Goal: Information Seeking & Learning: Learn about a topic

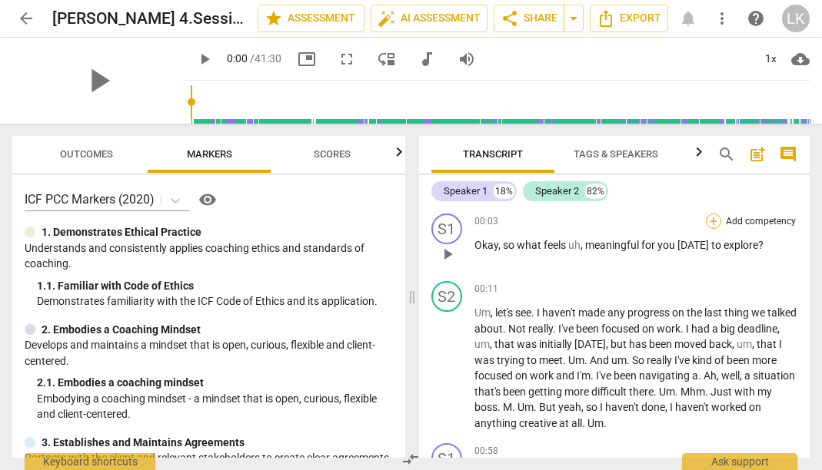
click at [707, 222] on div "+" at bounding box center [713, 221] width 15 height 15
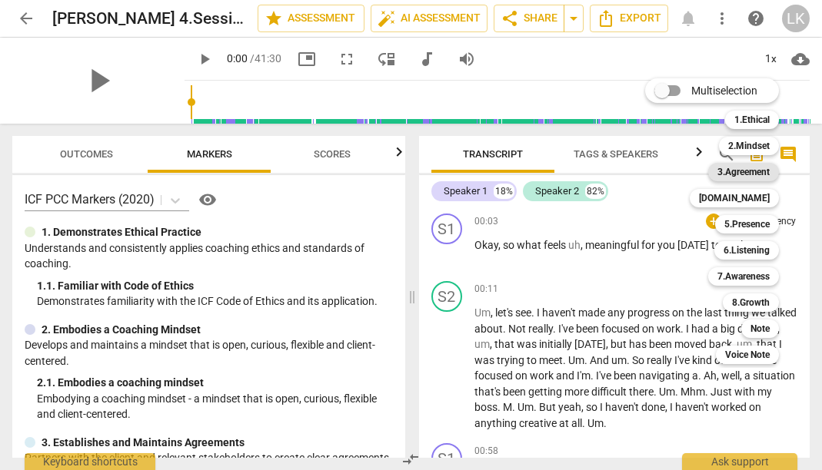
click at [749, 172] on b "3.Agreement" at bounding box center [743, 172] width 52 height 18
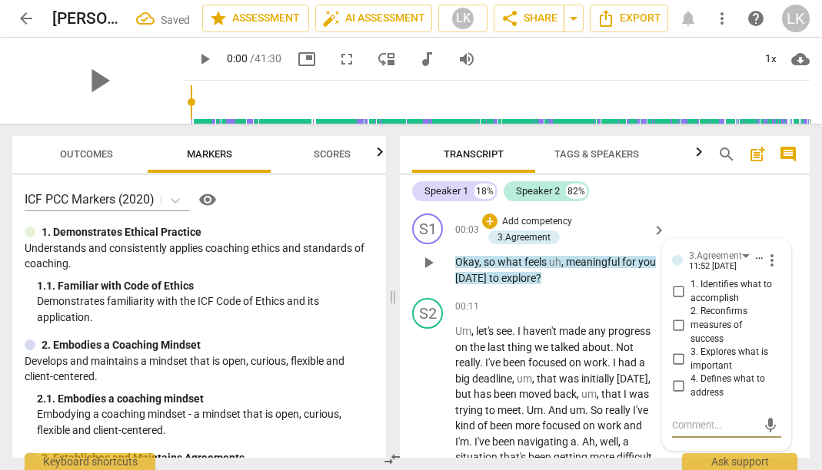
click at [676, 289] on input "1. Identifies what to accomplish" at bounding box center [678, 292] width 25 height 18
checkbox input "true"
click at [753, 208] on div "S1 play_arrow pause 00:03 + Add competency 3.Agreement keyboard_arrow_right Oka…" at bounding box center [605, 250] width 410 height 85
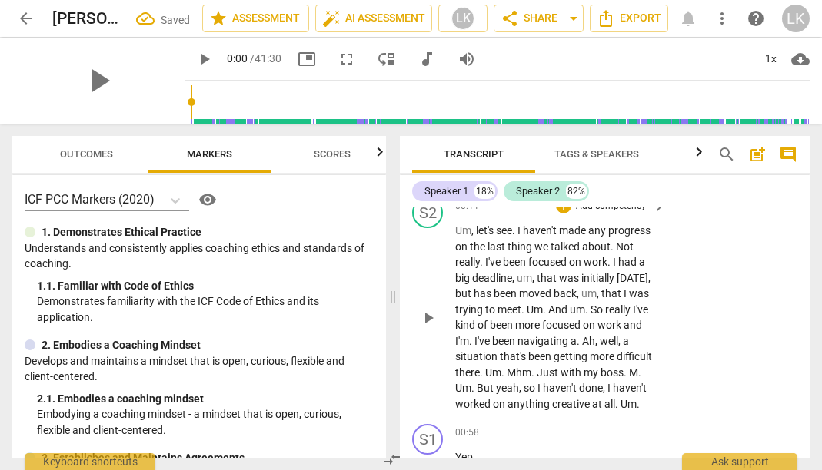
scroll to position [105, 0]
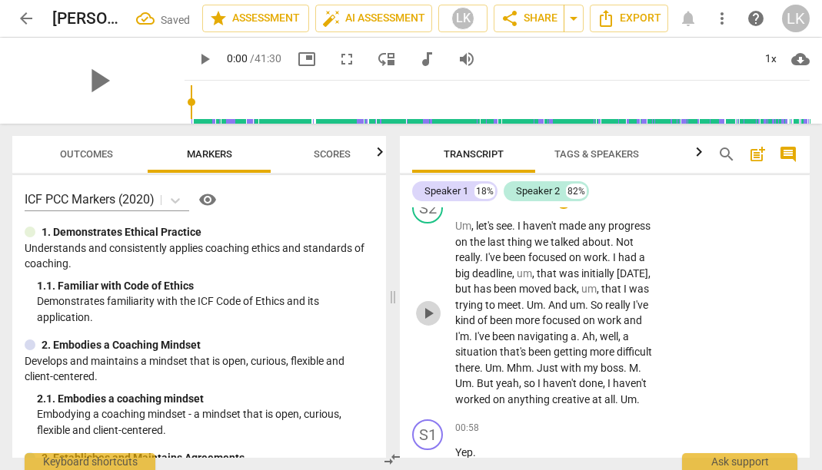
click at [433, 308] on span "play_arrow" at bounding box center [428, 313] width 18 height 18
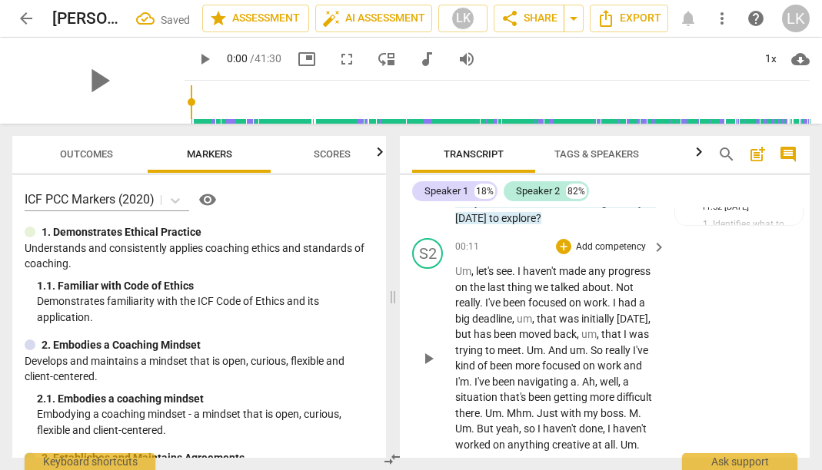
scroll to position [54, 0]
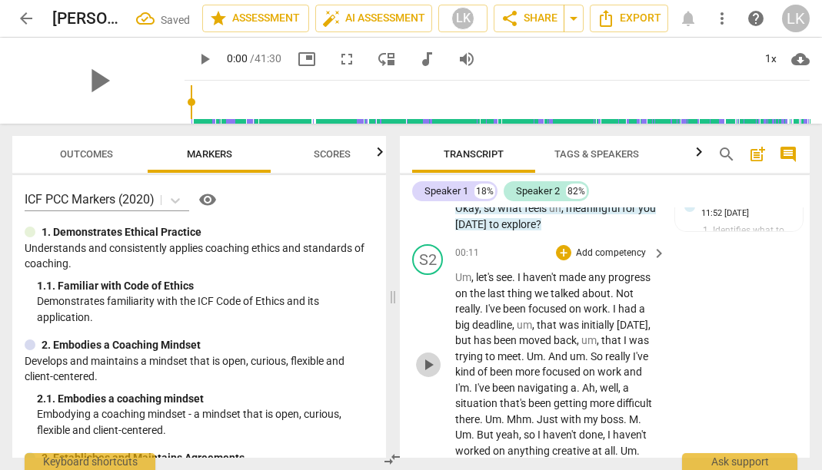
click at [434, 364] on span "play_arrow" at bounding box center [428, 365] width 18 height 18
click at [83, 79] on span "play_arrow" at bounding box center [98, 81] width 40 height 40
click at [211, 64] on span "play_arrow" at bounding box center [204, 59] width 18 height 18
click at [447, 350] on div "play_arrow pause" at bounding box center [435, 364] width 39 height 179
click at [429, 359] on span "play_arrow" at bounding box center [428, 365] width 18 height 18
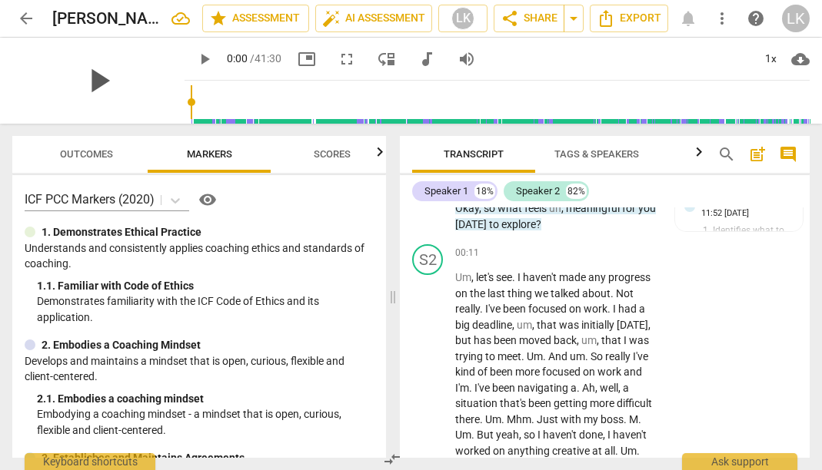
click at [113, 75] on span "play_arrow" at bounding box center [98, 81] width 40 height 40
click at [204, 58] on span "play_arrow" at bounding box center [204, 59] width 18 height 18
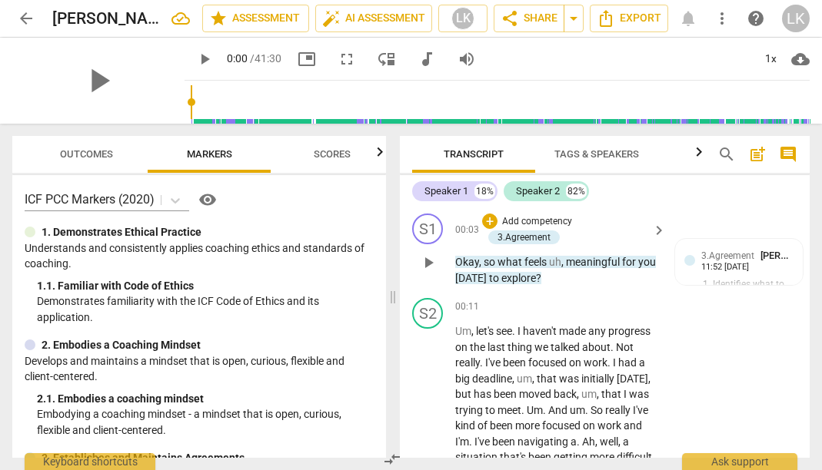
scroll to position [0, 0]
click at [424, 272] on button "play_arrow" at bounding box center [428, 263] width 25 height 25
click at [28, 18] on span "arrow_back" at bounding box center [26, 18] width 18 height 18
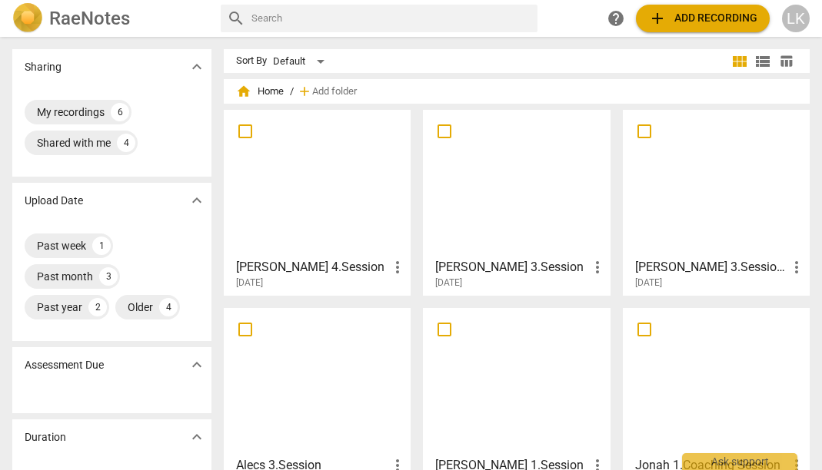
click at [377, 208] on div at bounding box center [317, 183] width 176 height 136
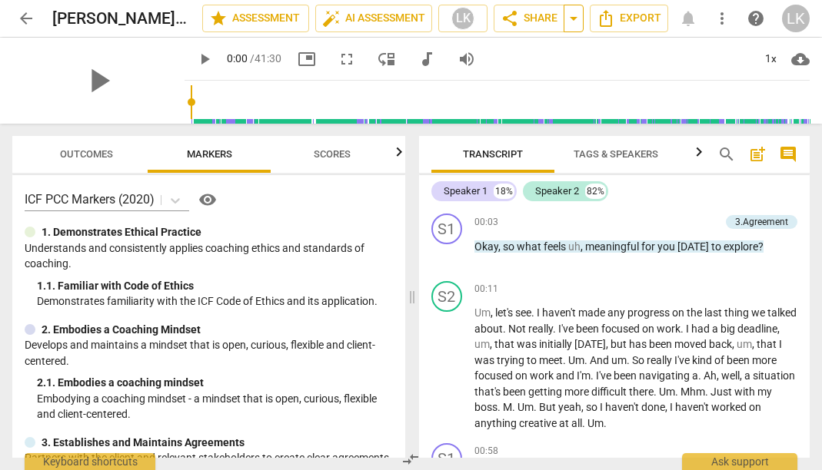
click at [572, 21] on span "arrow_drop_down" at bounding box center [573, 18] width 18 height 18
click at [639, 21] on span "Export" at bounding box center [628, 18] width 65 height 18
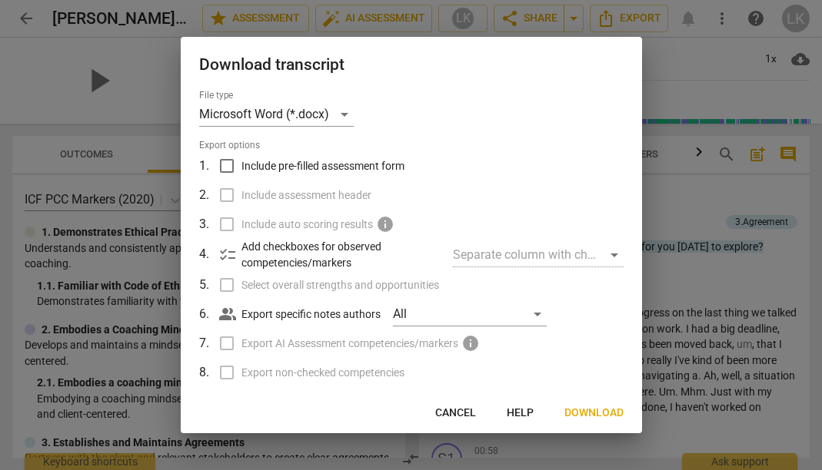
click at [459, 409] on span "Cancel" at bounding box center [455, 413] width 41 height 15
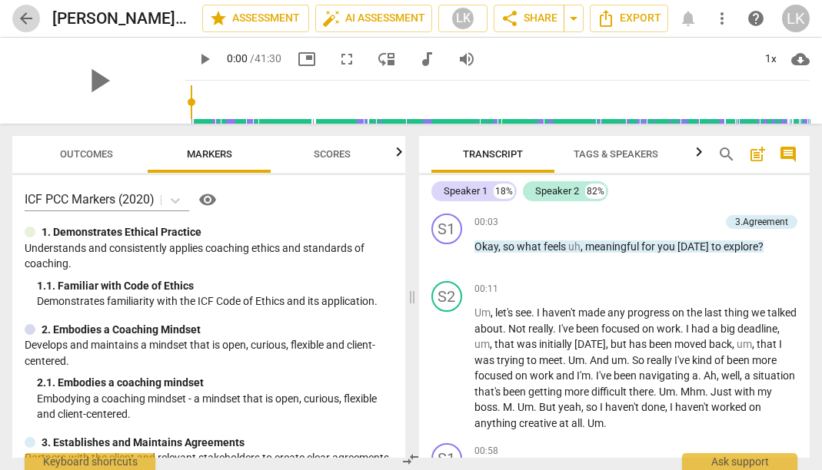
click at [26, 13] on span "arrow_back" at bounding box center [26, 18] width 18 height 18
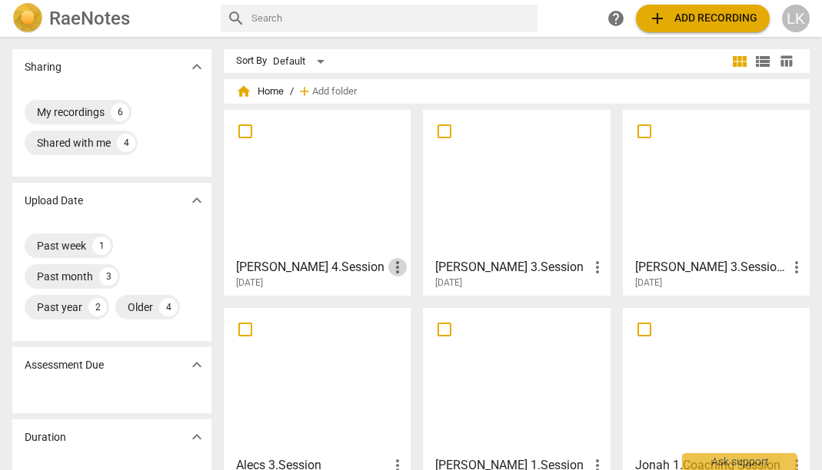
click at [390, 264] on span "more_vert" at bounding box center [397, 267] width 18 height 18
click at [330, 201] on div at bounding box center [411, 235] width 822 height 470
click at [330, 201] on div at bounding box center [317, 183] width 176 height 136
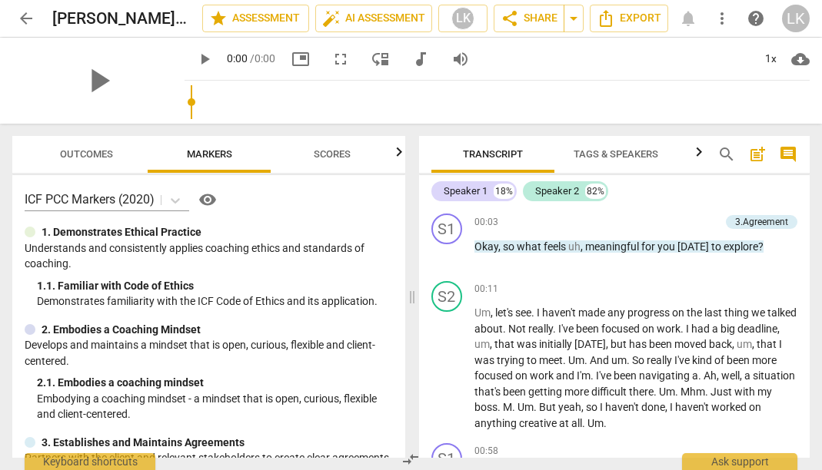
click at [717, 19] on span "more_vert" at bounding box center [722, 18] width 18 height 18
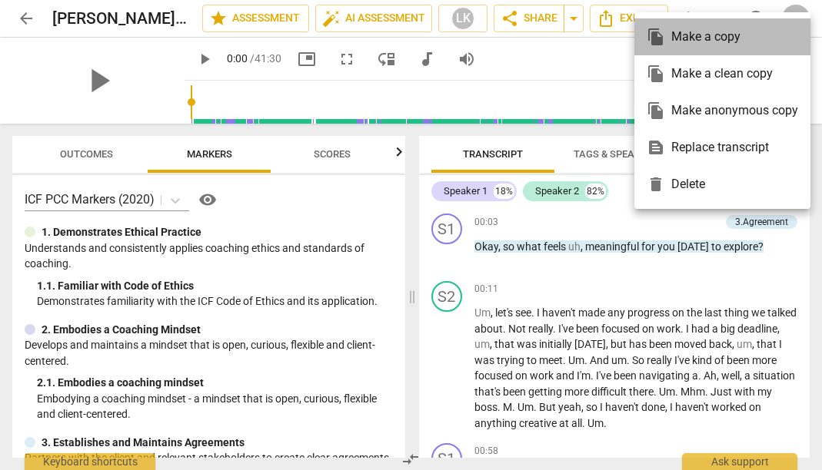
click at [717, 33] on div "file_copy Make a copy" at bounding box center [721, 36] width 151 height 37
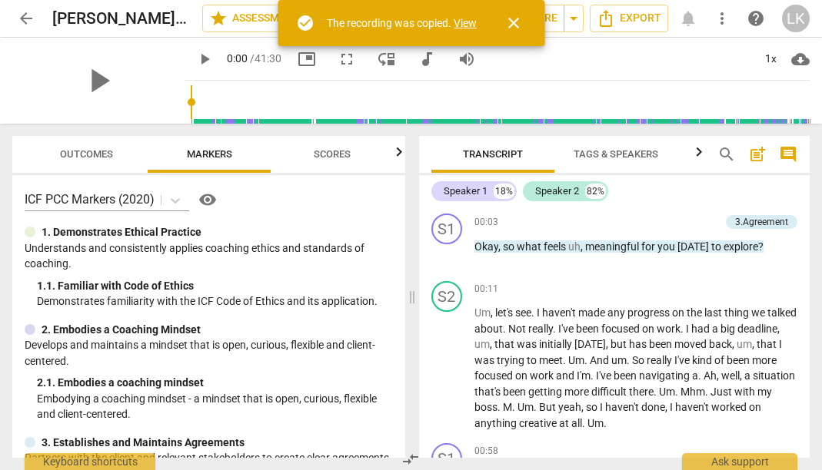
click at [28, 28] on button "arrow_back" at bounding box center [26, 19] width 28 height 28
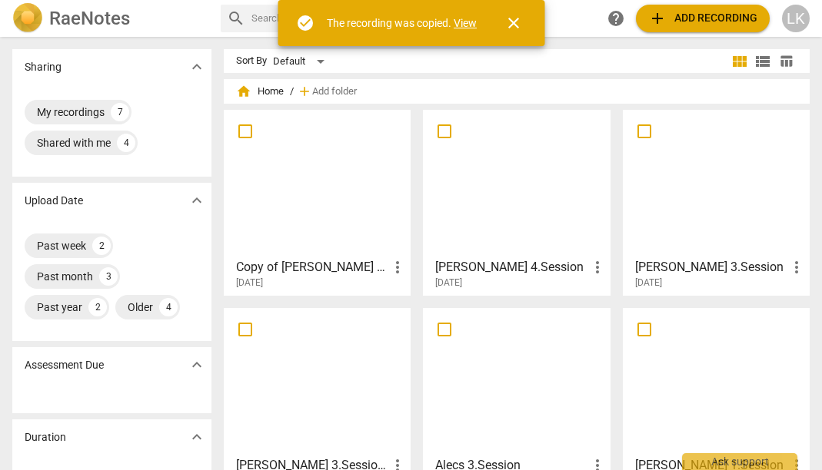
click at [359, 204] on div at bounding box center [317, 183] width 176 height 136
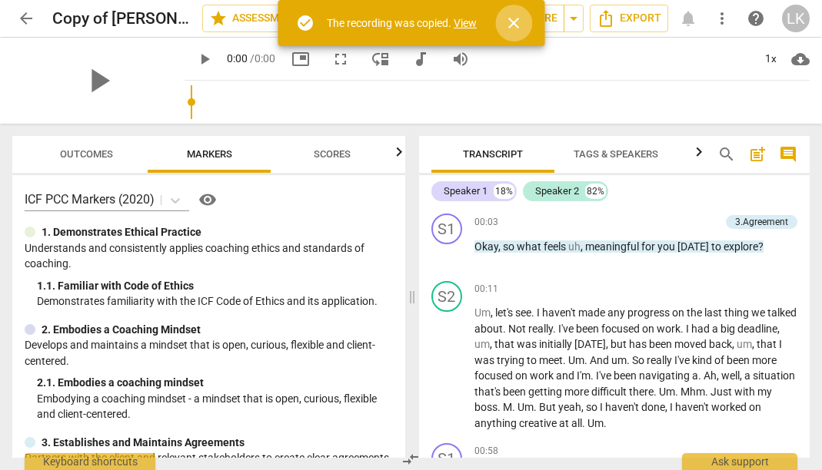
click at [520, 30] on span "close" at bounding box center [513, 23] width 18 height 18
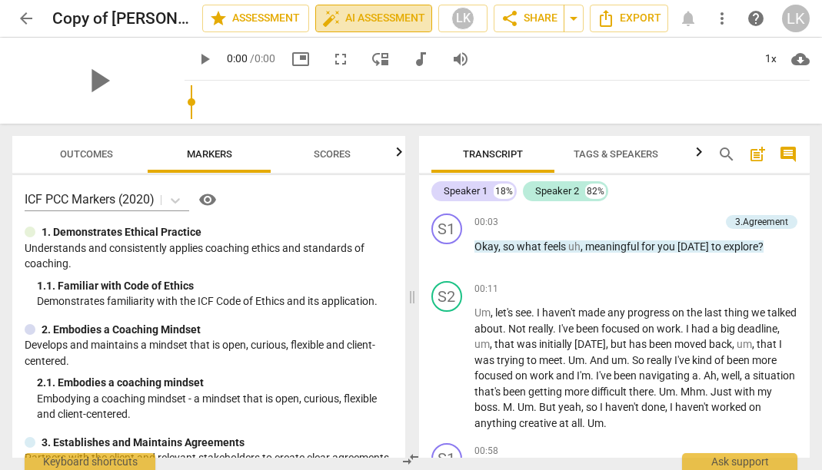
click at [404, 12] on span "auto_fix_high AI Assessment" at bounding box center [373, 18] width 103 height 18
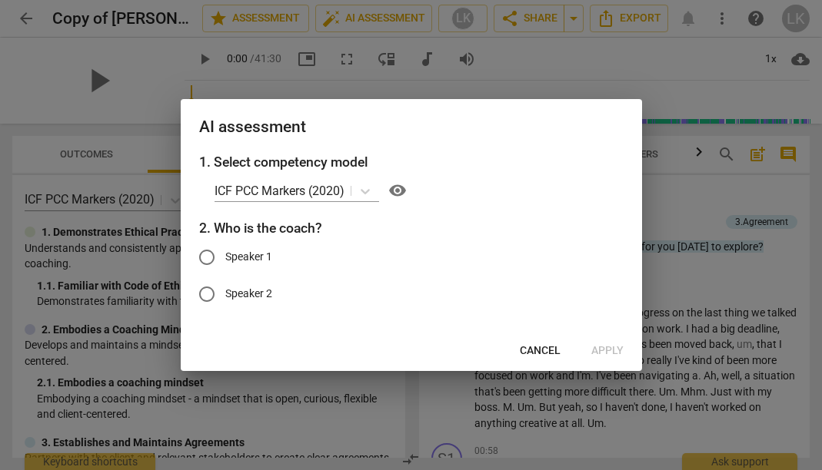
click at [550, 347] on span "Cancel" at bounding box center [540, 351] width 41 height 15
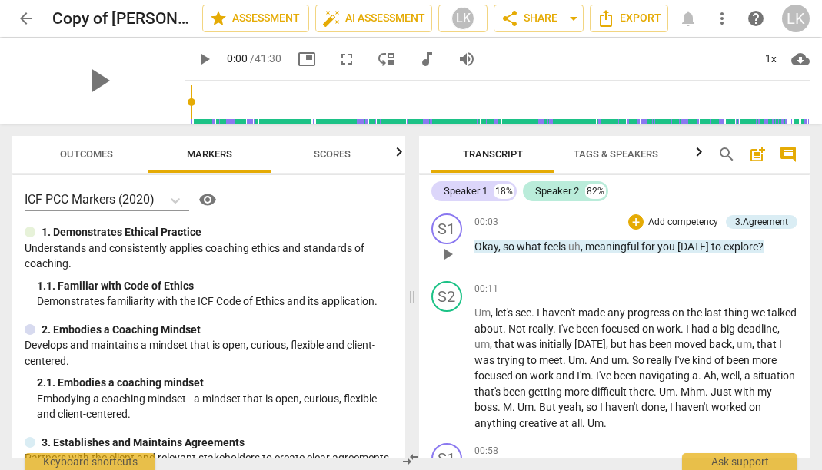
click at [448, 254] on span "play_arrow" at bounding box center [447, 254] width 18 height 18
click at [0, 0] on span "pause" at bounding box center [0, 0] width 0 height 0
type input "4"
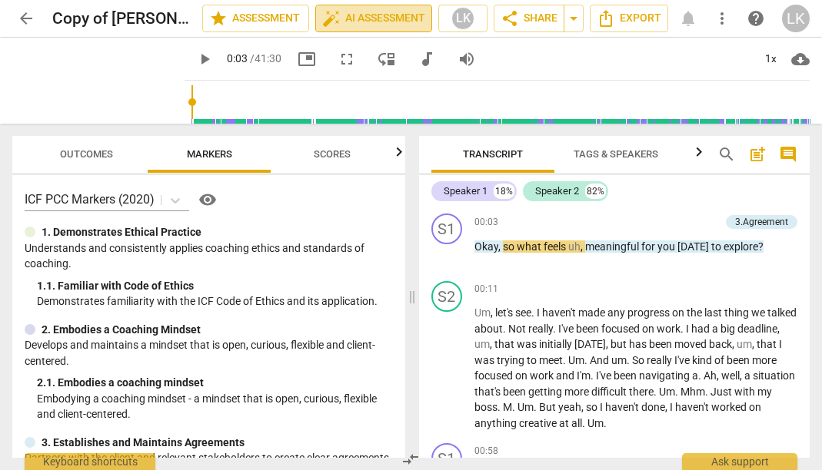
click at [348, 24] on span "auto_fix_high AI Assessment" at bounding box center [373, 18] width 103 height 18
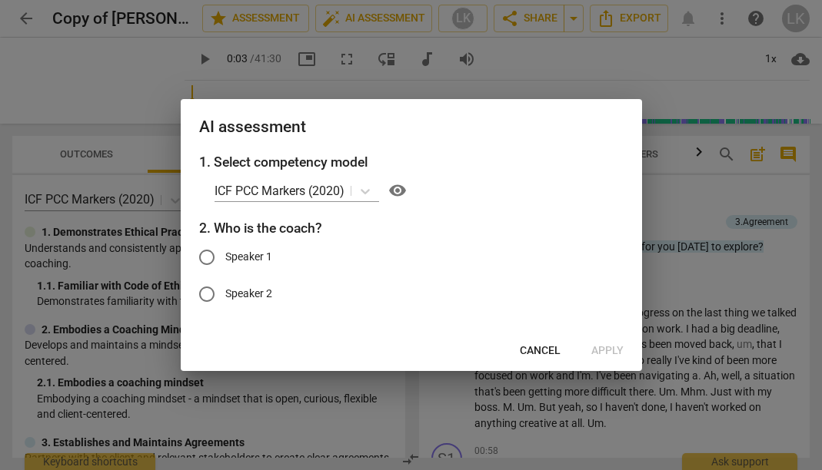
click at [207, 261] on input "Speaker 1" at bounding box center [206, 257] width 37 height 37
radio input "true"
click at [610, 347] on span "Apply" at bounding box center [607, 351] width 32 height 15
click at [603, 347] on span "Apply" at bounding box center [607, 351] width 32 height 15
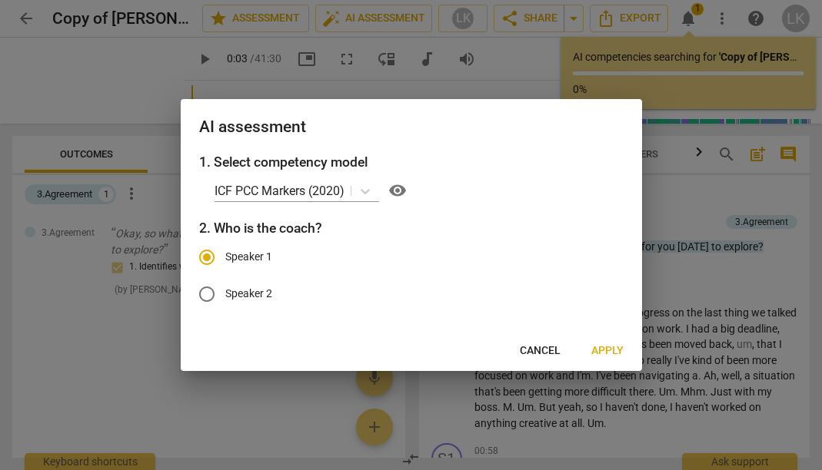
click at [603, 347] on span "Apply" at bounding box center [607, 351] width 32 height 15
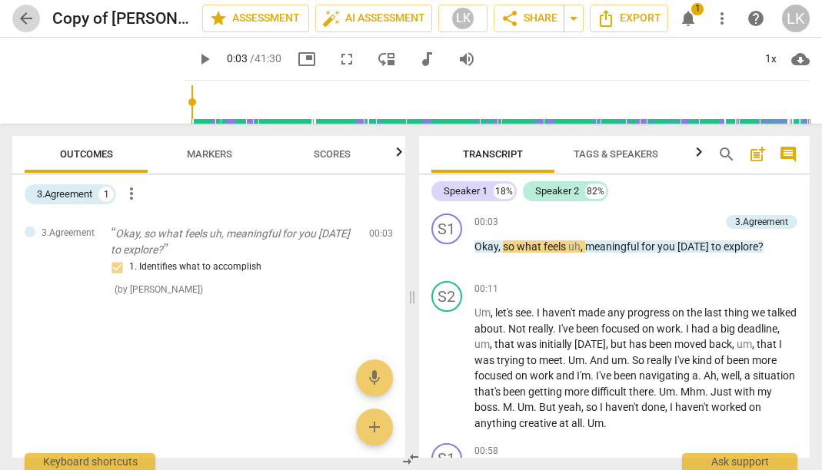
click at [19, 19] on span "arrow_back" at bounding box center [26, 18] width 18 height 18
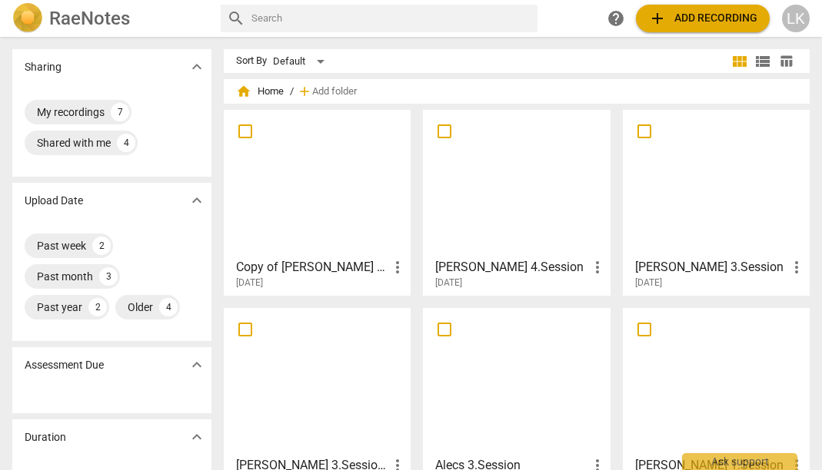
click at [537, 192] on div at bounding box center [516, 183] width 176 height 136
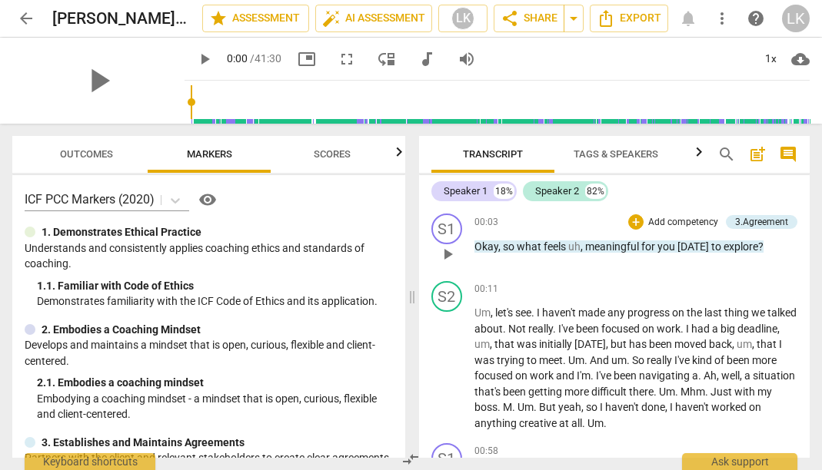
click at [451, 255] on span "play_arrow" at bounding box center [447, 254] width 18 height 18
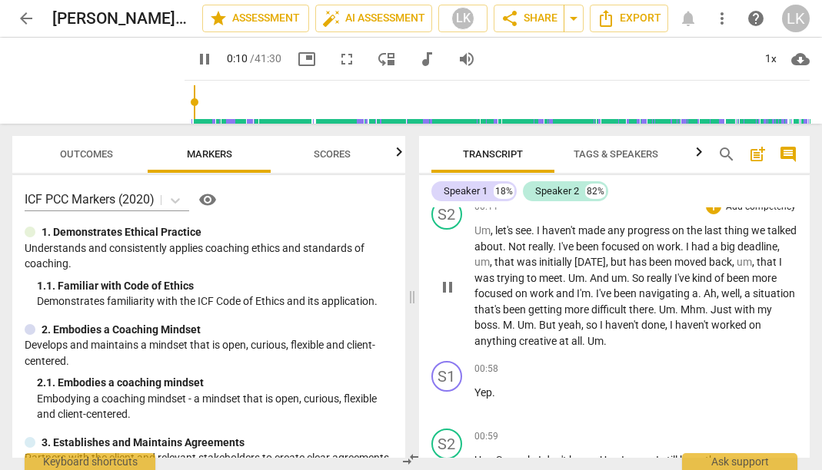
scroll to position [89, 0]
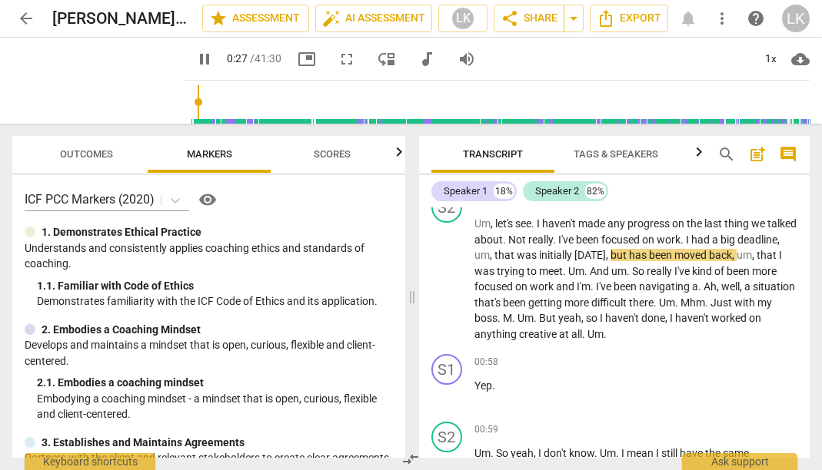
click at [195, 59] on span "pause" at bounding box center [204, 59] width 18 height 18
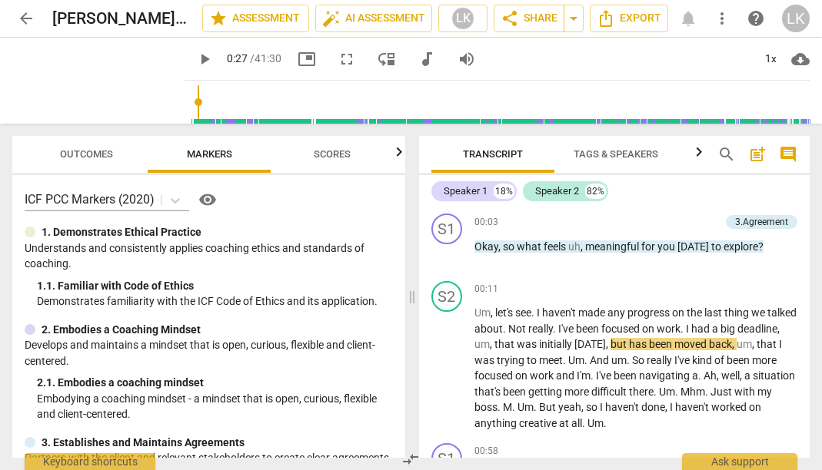
scroll to position [0, 0]
click at [99, 77] on span "play_arrow" at bounding box center [98, 81] width 40 height 40
click at [91, 81] on span "pause" at bounding box center [98, 81] width 40 height 40
type input "31"
click at [22, 29] on button "arrow_back" at bounding box center [26, 19] width 28 height 28
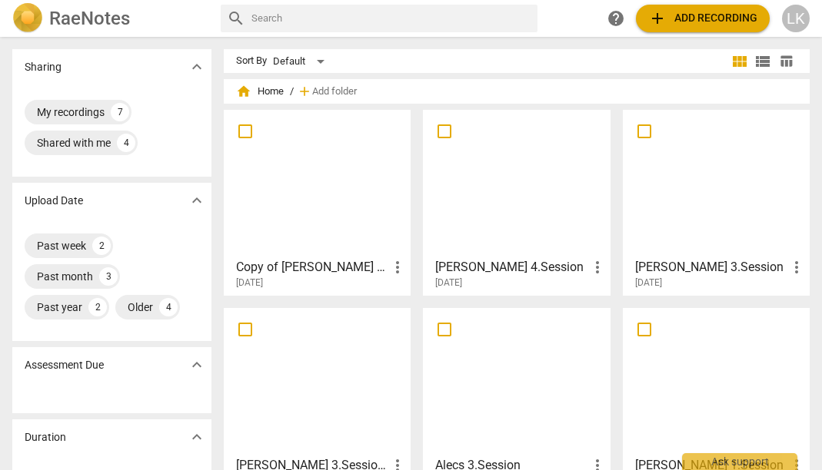
click at [339, 171] on div at bounding box center [317, 183] width 176 height 136
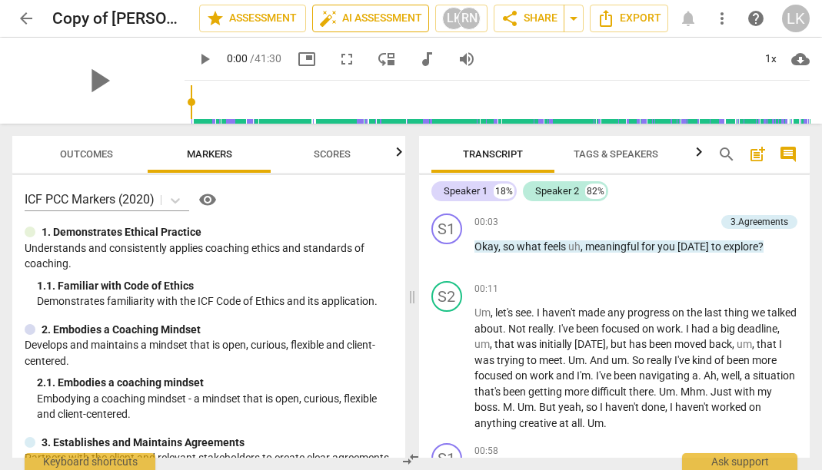
click at [371, 15] on span "auto_fix_high AI Assessment" at bounding box center [370, 18] width 103 height 18
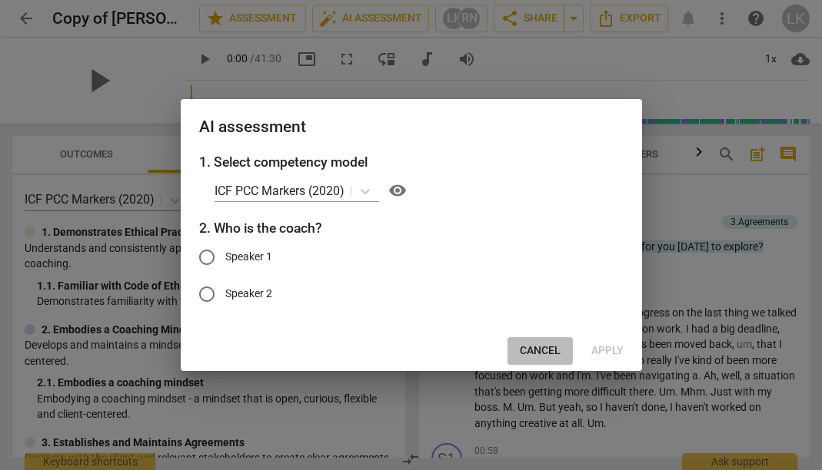
click at [533, 345] on span "Cancel" at bounding box center [540, 351] width 41 height 15
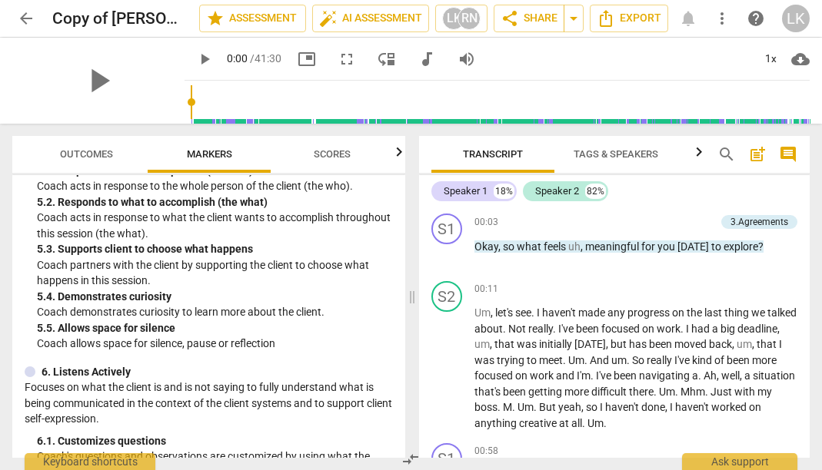
scroll to position [875, 0]
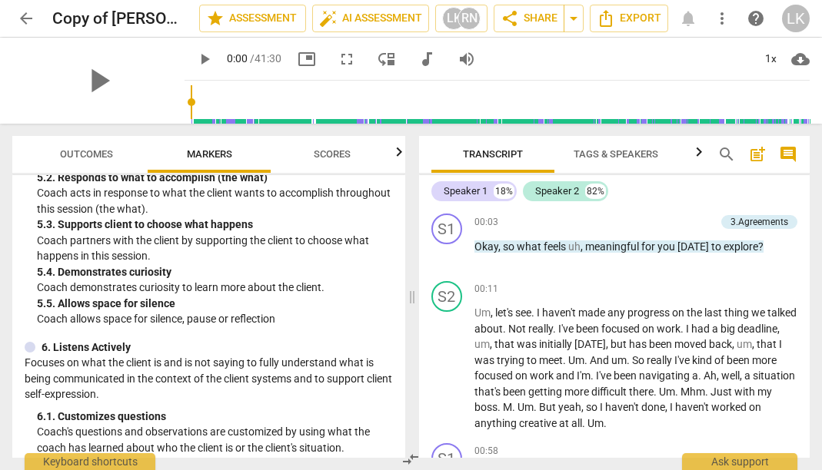
click at [348, 158] on span "Scores" at bounding box center [332, 154] width 37 height 12
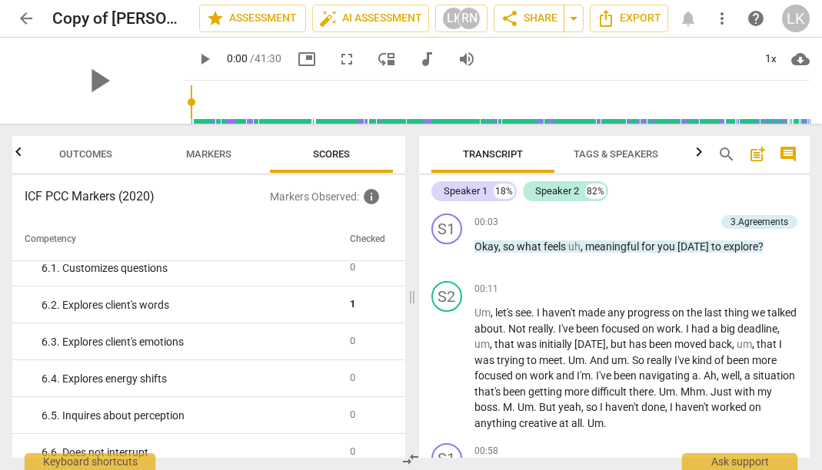
scroll to position [659, 0]
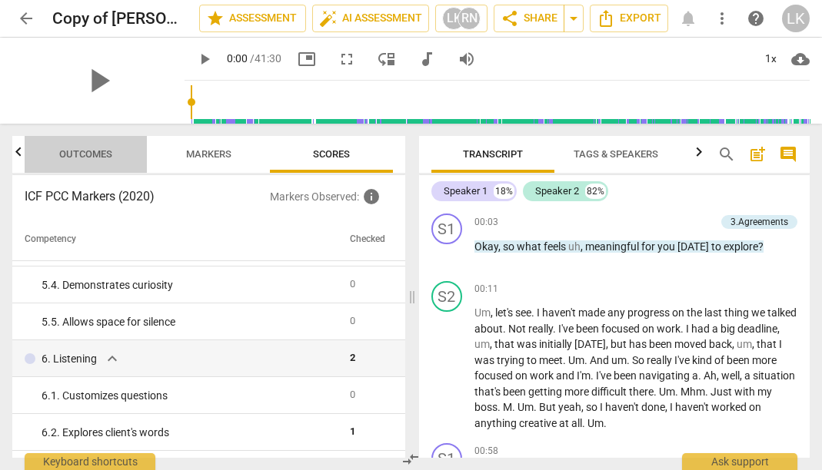
click at [88, 154] on span "Outcomes" at bounding box center [85, 154] width 53 height 12
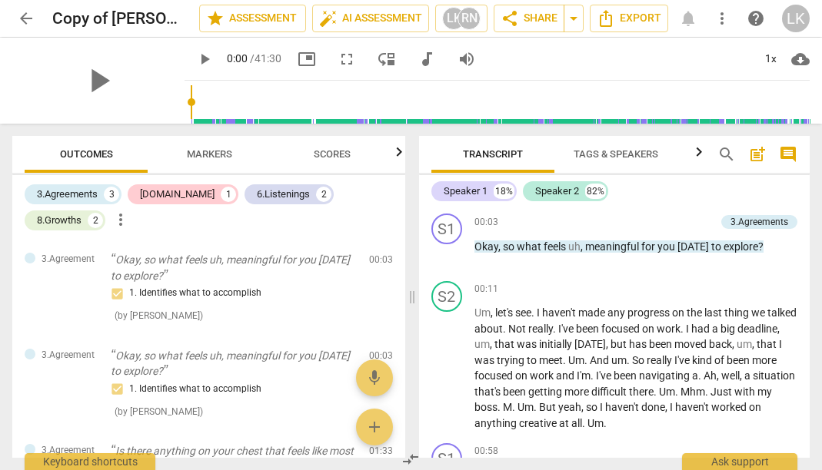
scroll to position [0, 0]
click at [225, 154] on span "Markers" at bounding box center [209, 154] width 45 height 12
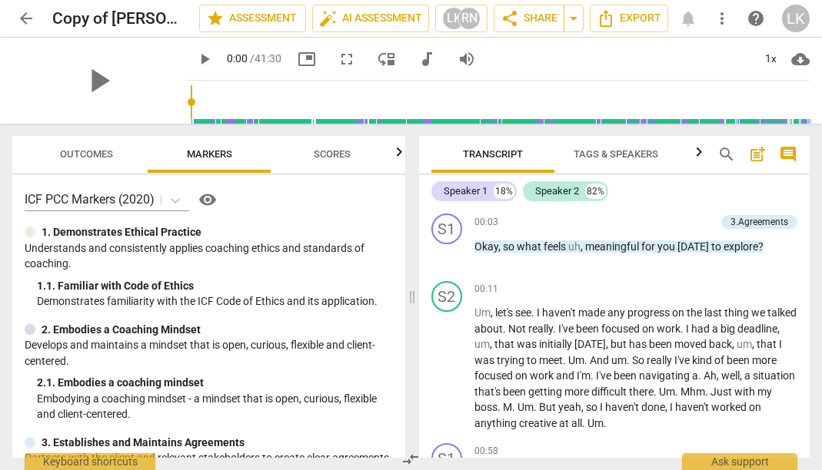
click at [304, 160] on span "Scores" at bounding box center [332, 154] width 74 height 21
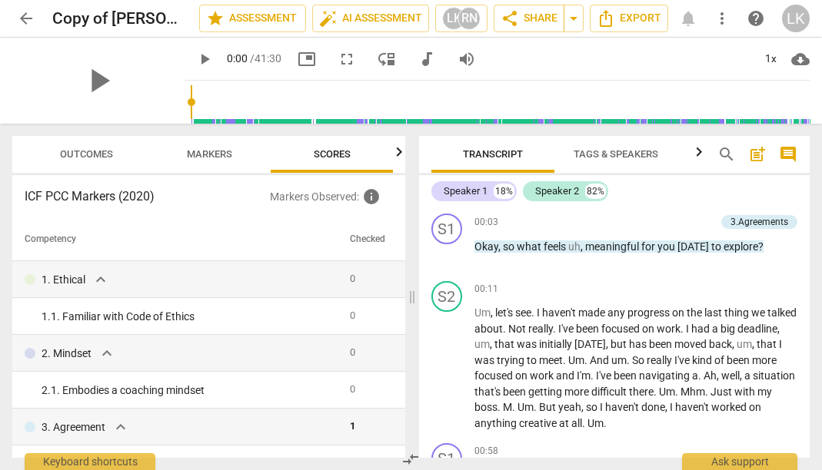
click at [22, 157] on div at bounding box center [18, 152] width 12 height 32
click at [368, 28] on button "auto_fix_high AI Assessment" at bounding box center [370, 19] width 117 height 28
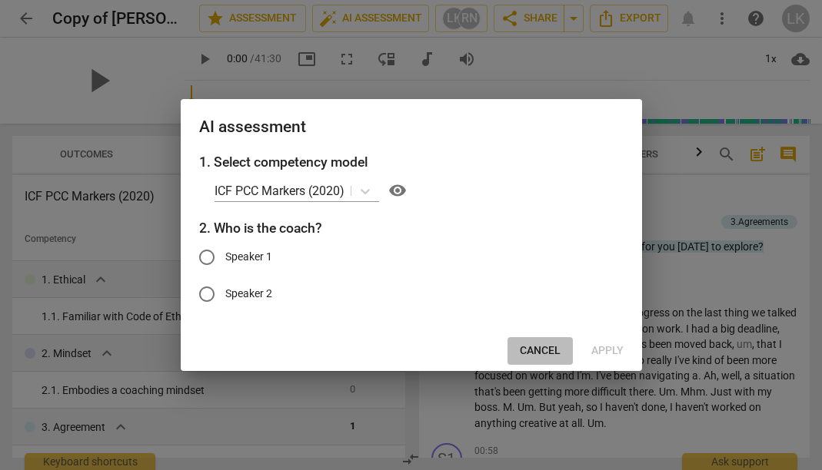
click at [536, 347] on span "Cancel" at bounding box center [540, 351] width 41 height 15
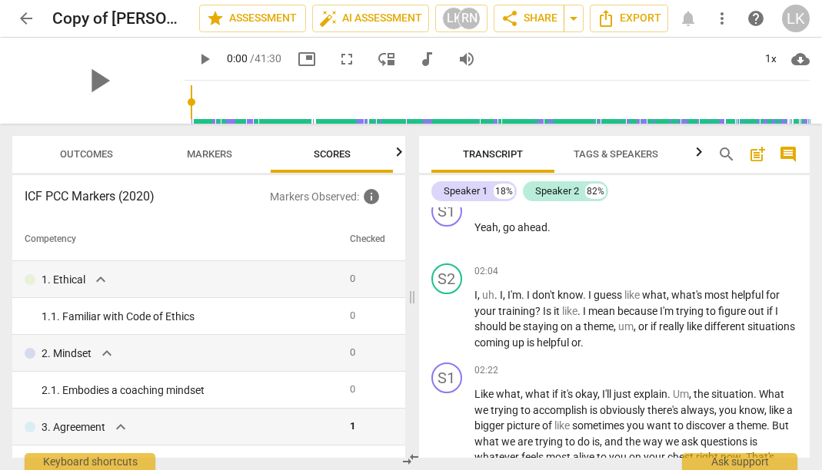
scroll to position [944, 0]
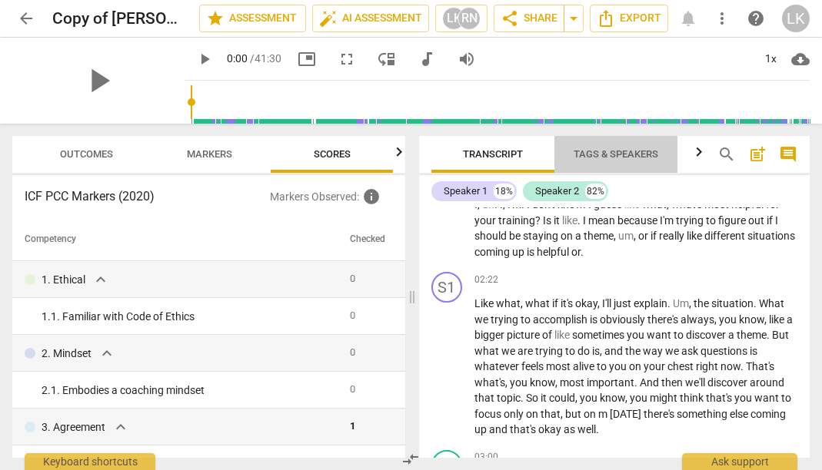
click at [610, 144] on span "Tags & Speakers" at bounding box center [615, 154] width 121 height 21
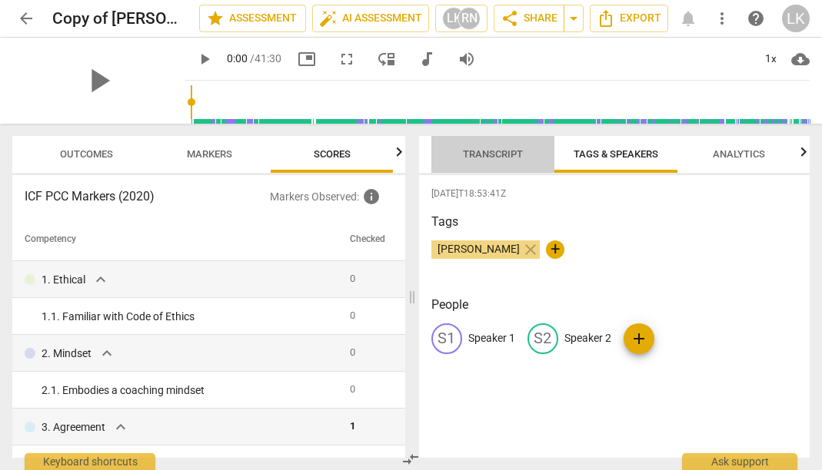
click at [497, 162] on span "Transcript" at bounding box center [492, 154] width 97 height 21
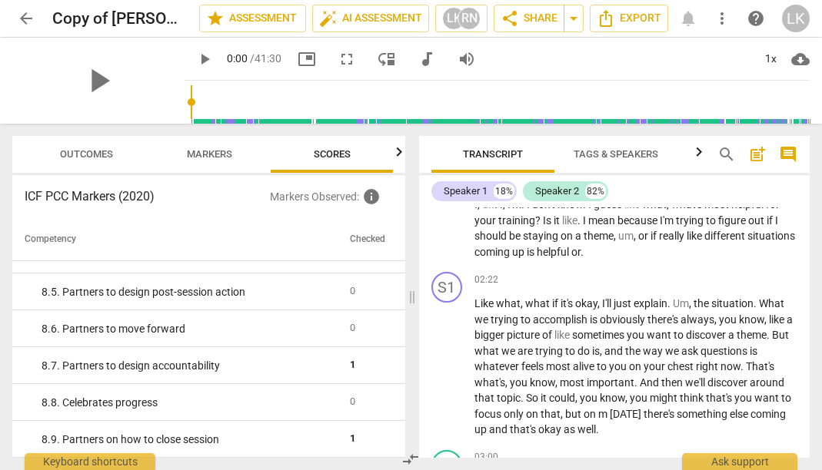
scroll to position [1537, 0]
click at [214, 160] on span "Markers" at bounding box center [209, 154] width 82 height 21
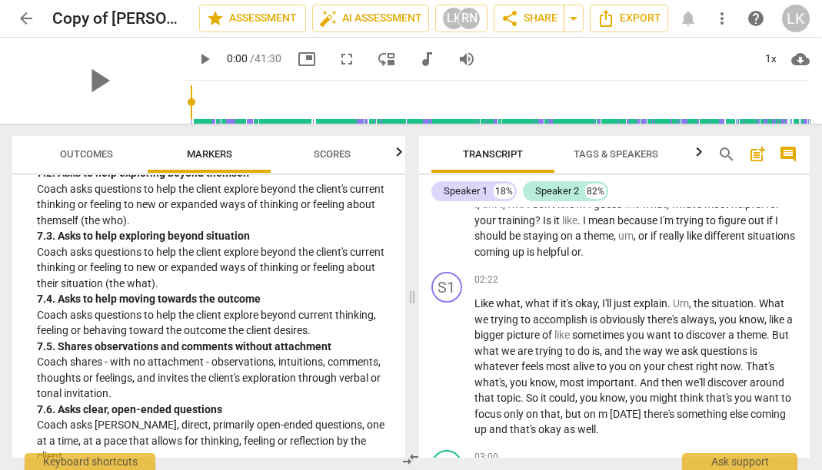
scroll to position [1825, 0]
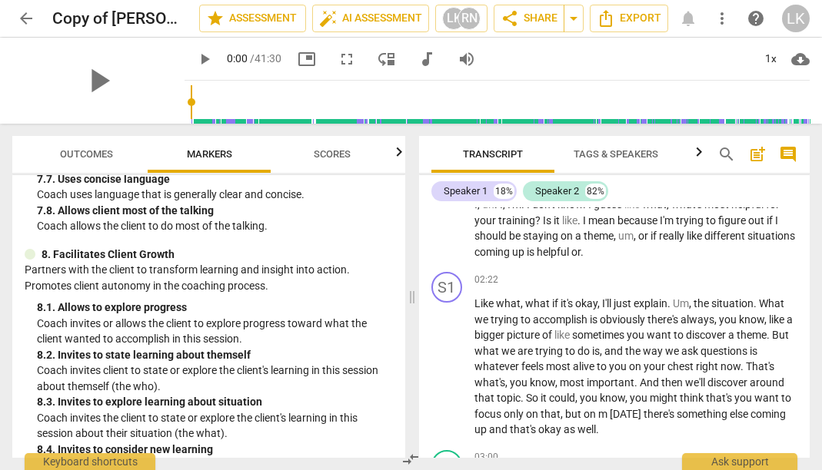
click at [89, 161] on span "Outcomes" at bounding box center [87, 154] width 90 height 21
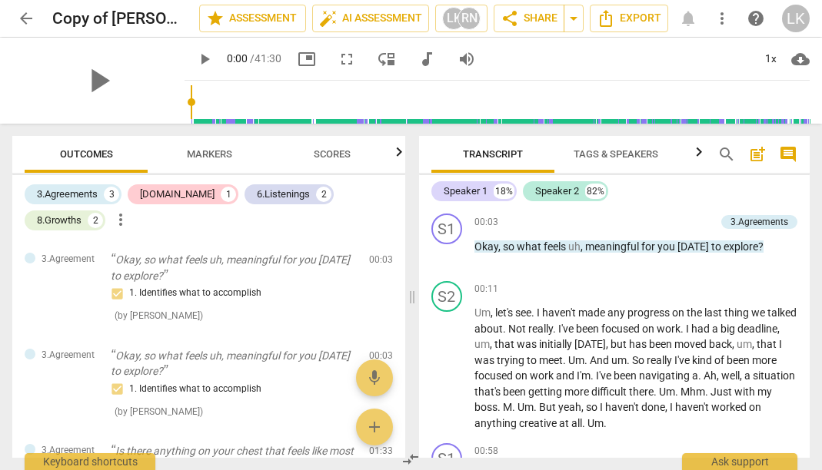
scroll to position [0, 0]
click at [84, 74] on span "play_arrow" at bounding box center [98, 81] width 40 height 40
click at [84, 74] on span "pause" at bounding box center [98, 81] width 40 height 40
type input "1"
click at [470, 25] on div "RN" at bounding box center [468, 18] width 23 height 23
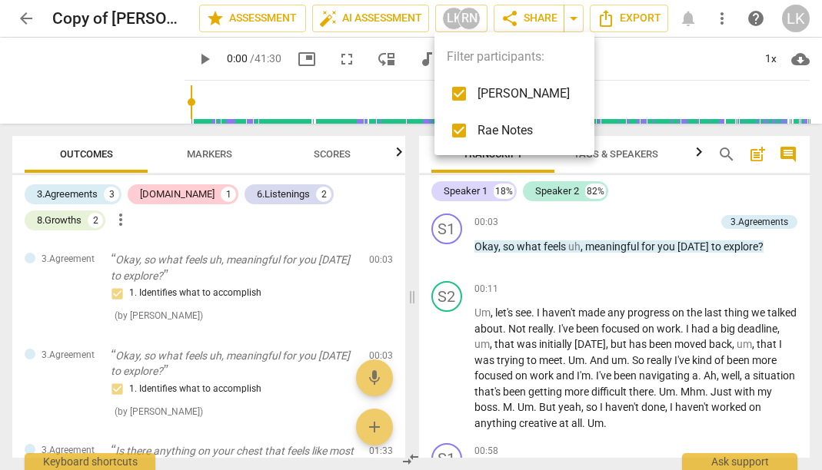
click at [470, 25] on div at bounding box center [411, 235] width 822 height 470
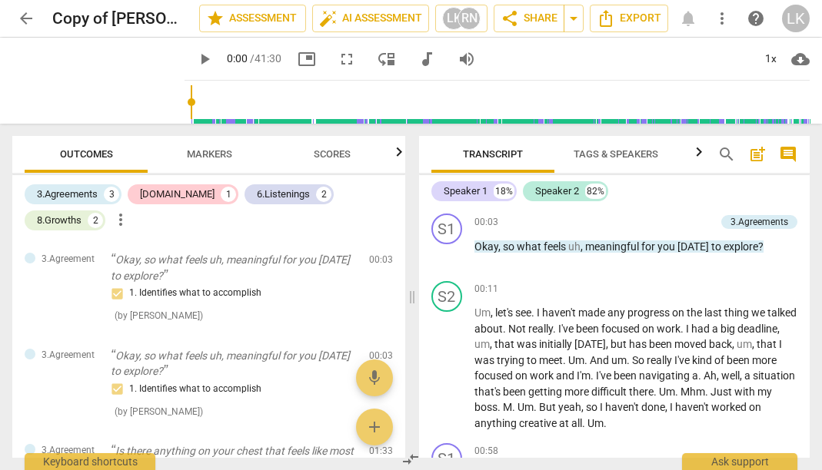
click at [393, 161] on icon "button" at bounding box center [399, 152] width 18 height 18
click at [393, 162] on div at bounding box center [399, 152] width 12 height 32
click at [18, 158] on icon "button" at bounding box center [18, 152] width 18 height 18
click at [372, 22] on span "auto_fix_high AI Assessment" at bounding box center [370, 18] width 103 height 18
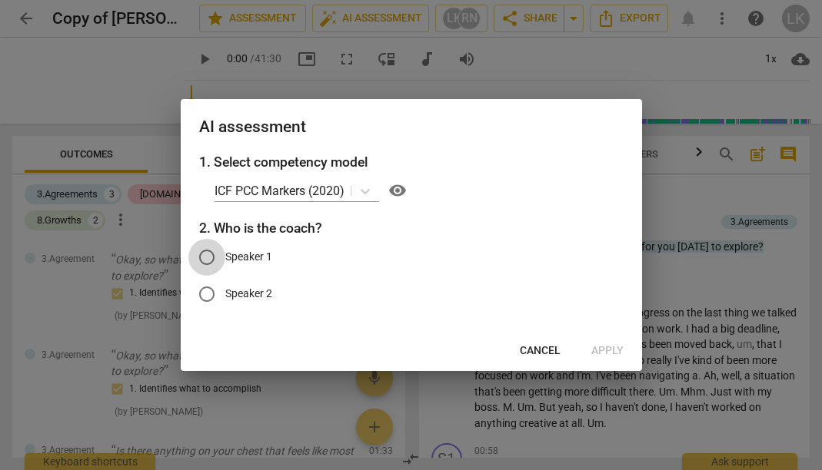
click at [213, 255] on input "Speaker 1" at bounding box center [206, 257] width 37 height 37
radio input "true"
click at [600, 344] on span "Apply" at bounding box center [607, 351] width 32 height 15
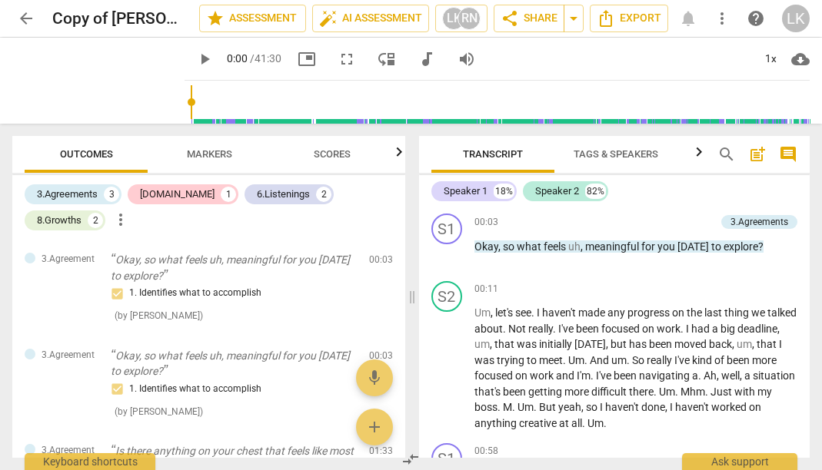
click at [216, 154] on span "Markers" at bounding box center [209, 154] width 45 height 12
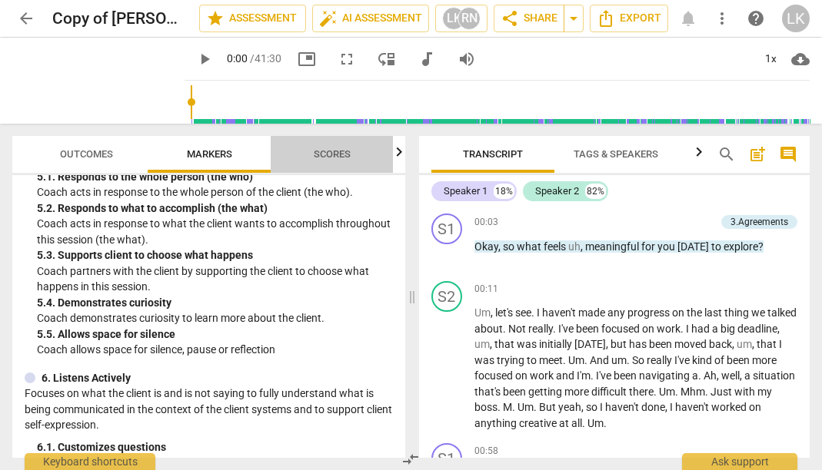
click at [341, 164] on span "Scores" at bounding box center [332, 154] width 74 height 21
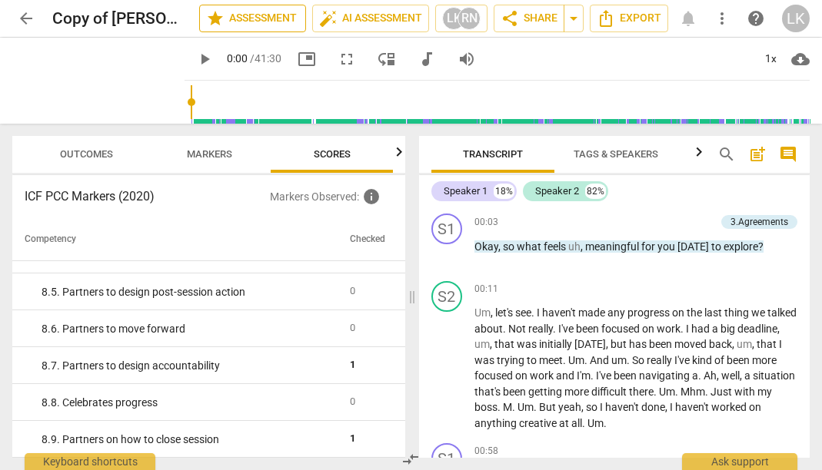
click at [272, 21] on span "star Assessment" at bounding box center [252, 18] width 93 height 18
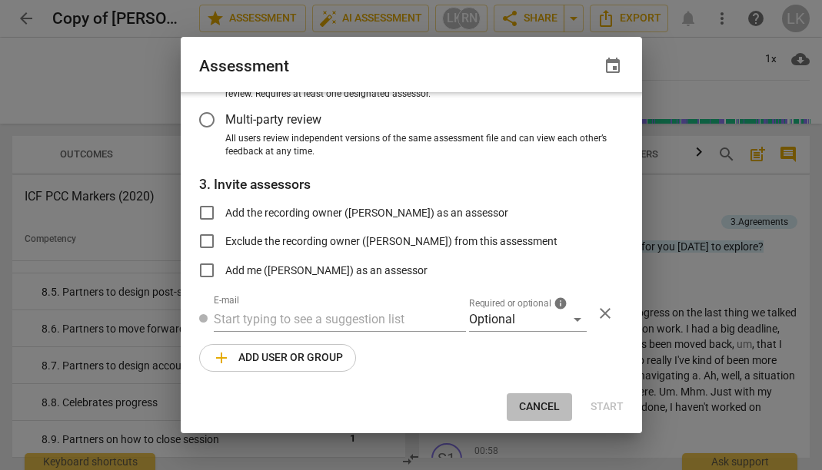
click at [551, 404] on span "Cancel" at bounding box center [539, 407] width 41 height 15
radio input "false"
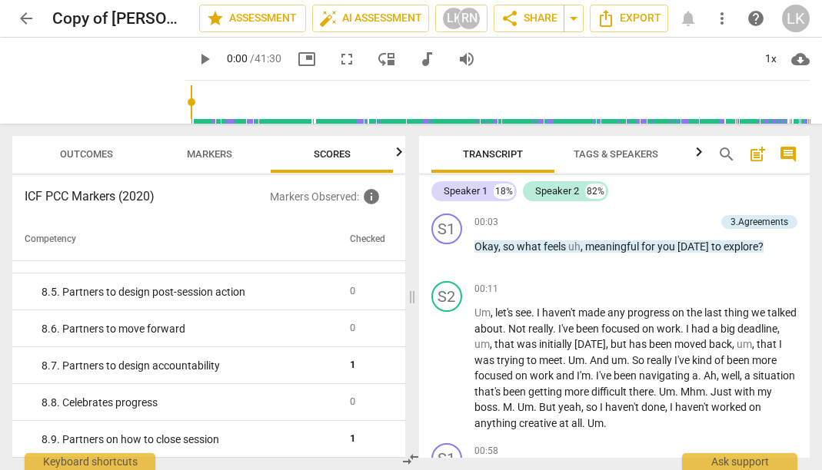
click at [237, 161] on span "Markers" at bounding box center [209, 154] width 82 height 21
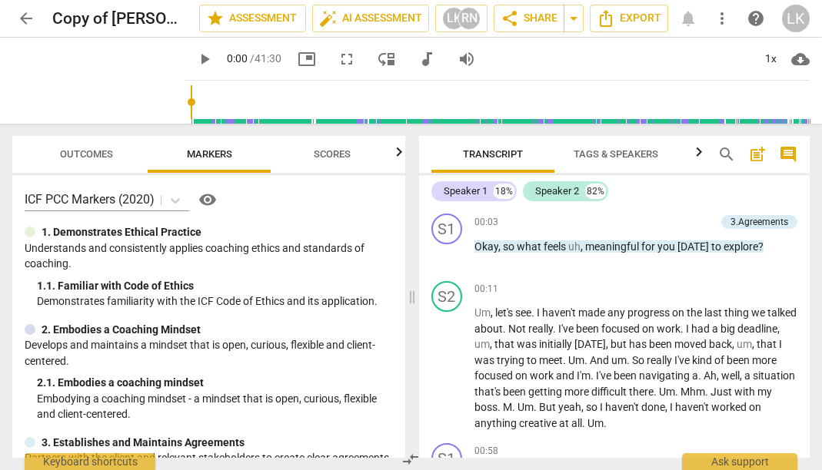
click at [79, 148] on span "Outcomes" at bounding box center [87, 154] width 90 height 21
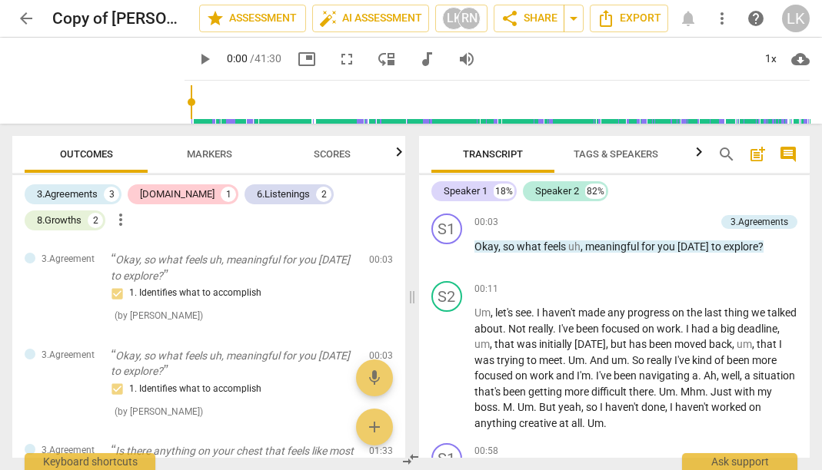
click at [213, 153] on span "Markers" at bounding box center [209, 154] width 45 height 12
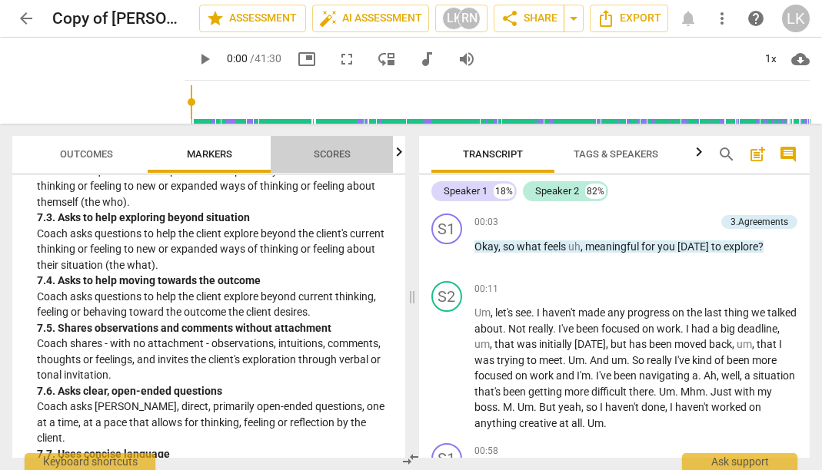
click at [350, 160] on span "Scores" at bounding box center [332, 154] width 74 height 21
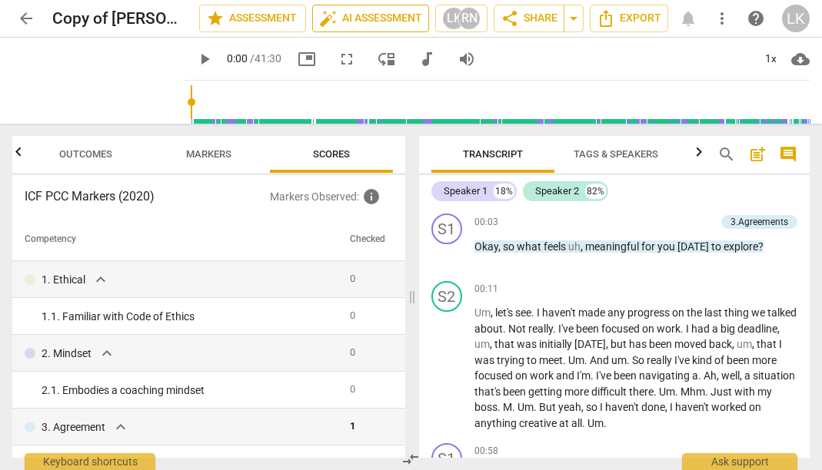
click at [380, 14] on span "auto_fix_high AI Assessment" at bounding box center [370, 18] width 103 height 18
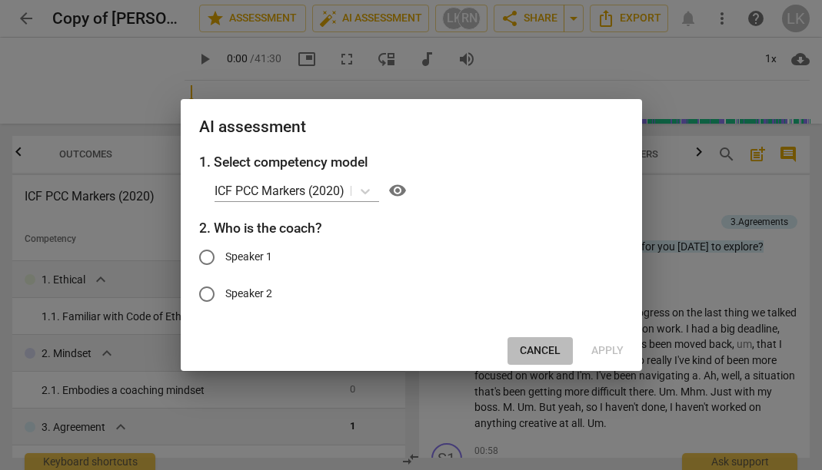
click at [544, 350] on span "Cancel" at bounding box center [540, 351] width 41 height 15
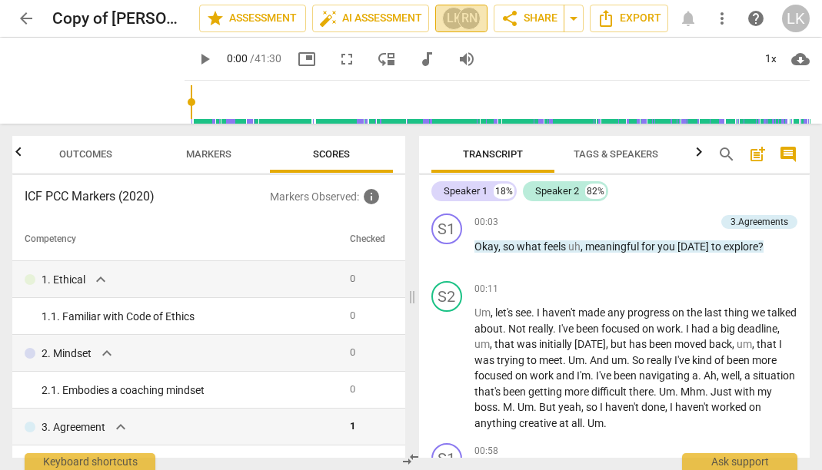
click at [472, 22] on div "RN" at bounding box center [468, 18] width 23 height 23
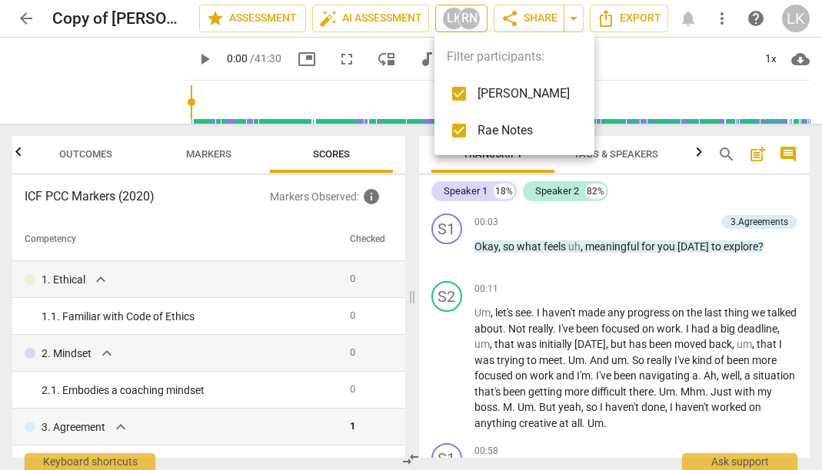
click at [472, 22] on div at bounding box center [411, 235] width 822 height 470
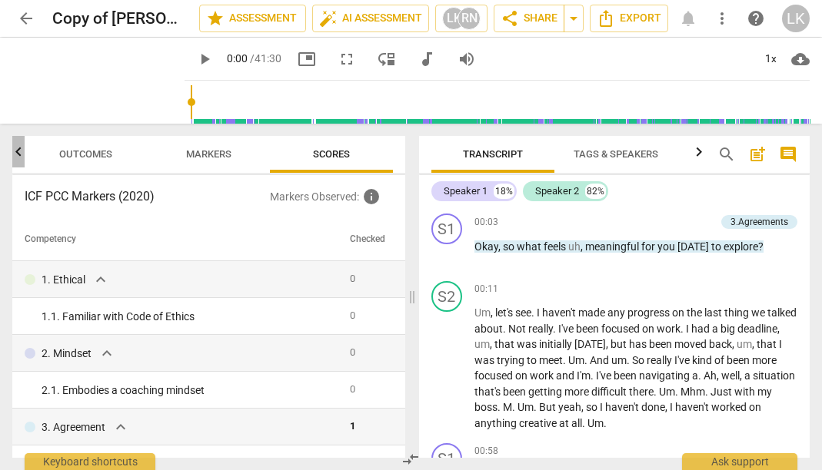
click at [24, 150] on icon "button" at bounding box center [18, 152] width 18 height 18
click at [187, 158] on span "Markers" at bounding box center [209, 154] width 45 height 12
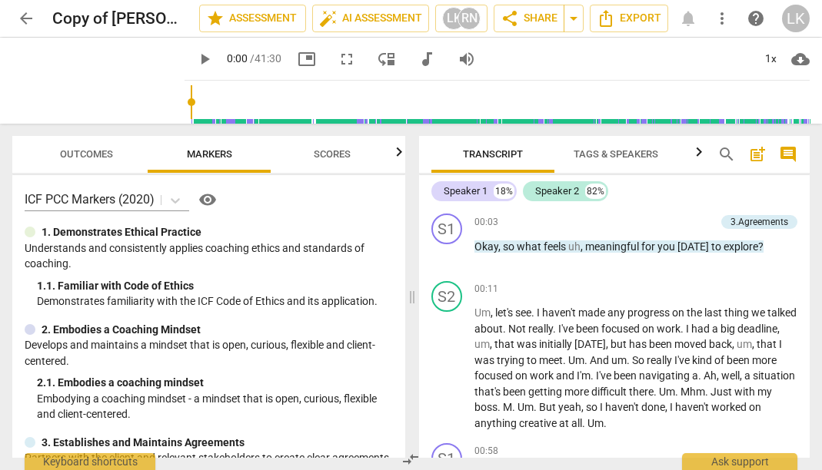
click at [113, 156] on span "Outcomes" at bounding box center [87, 154] width 90 height 21
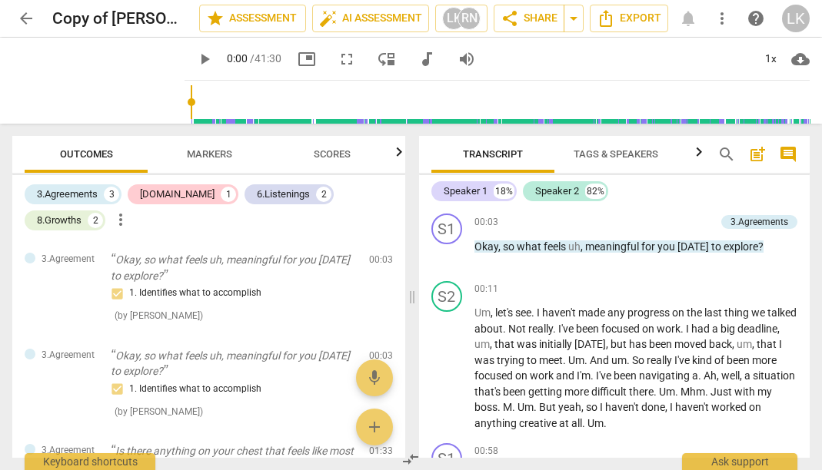
click at [223, 157] on span "Markers" at bounding box center [209, 154] width 45 height 12
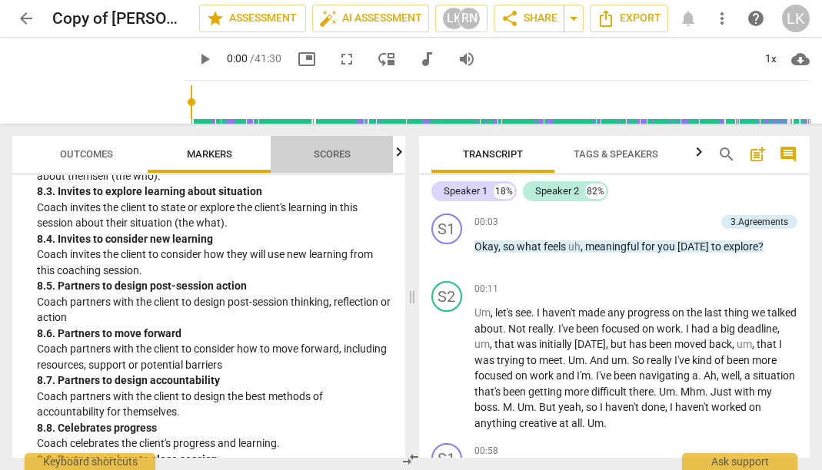
click at [354, 158] on span "Scores" at bounding box center [332, 154] width 74 height 21
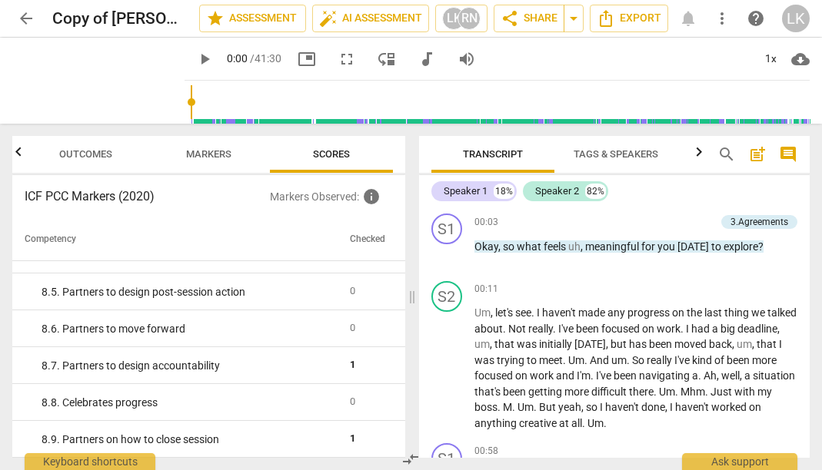
click at [29, 153] on span "Outcomes" at bounding box center [85, 154] width 123 height 21
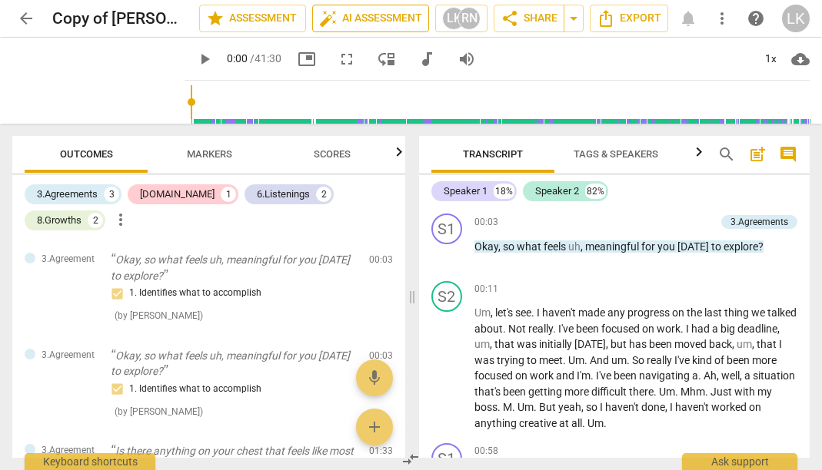
click at [399, 21] on span "auto_fix_high AI Assessment" at bounding box center [370, 18] width 103 height 18
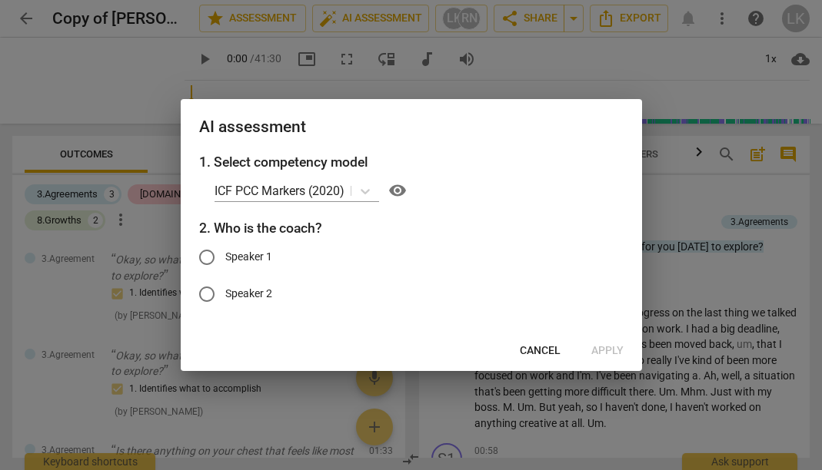
click at [211, 258] on input "Speaker 1" at bounding box center [206, 257] width 37 height 37
radio input "true"
click at [600, 360] on button "Apply" at bounding box center [607, 351] width 57 height 28
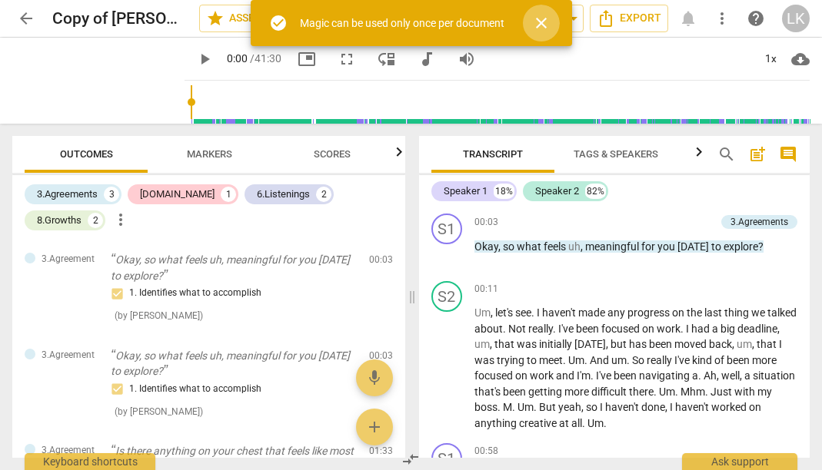
click at [542, 32] on span "close" at bounding box center [541, 23] width 18 height 18
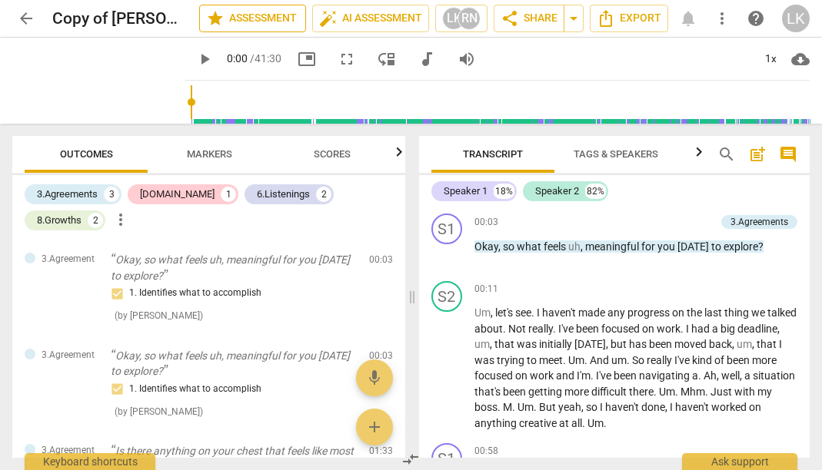
click at [246, 22] on span "star Assessment" at bounding box center [252, 18] width 93 height 18
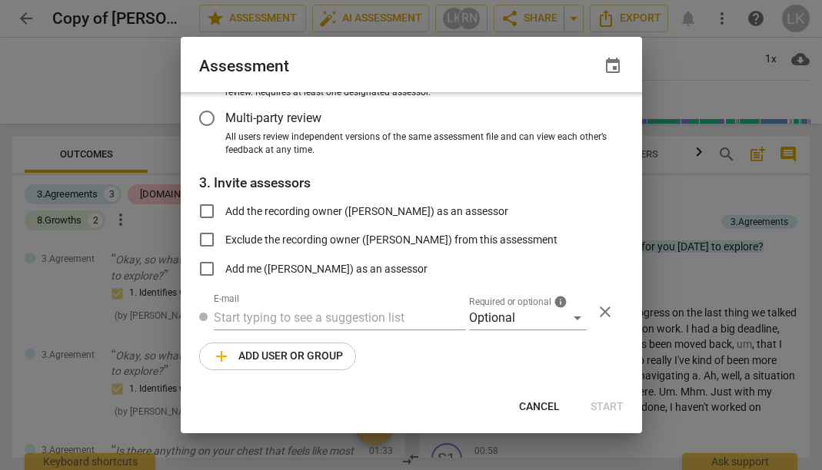
scroll to position [180, 0]
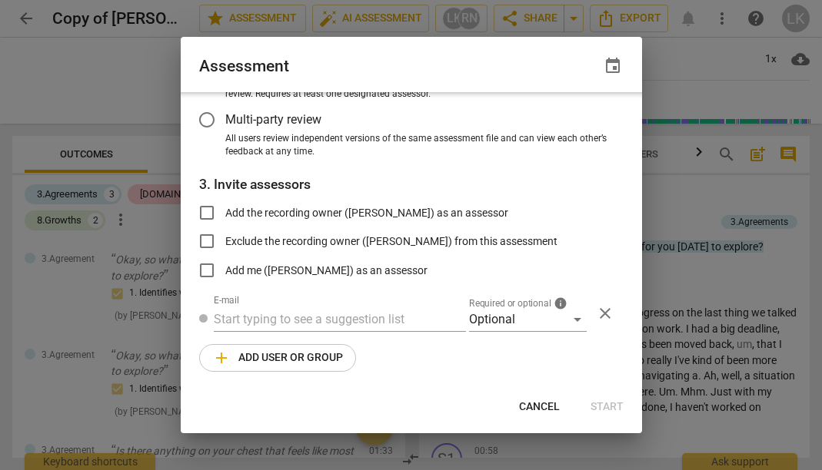
click at [546, 404] on span "Cancel" at bounding box center [539, 407] width 41 height 15
radio input "false"
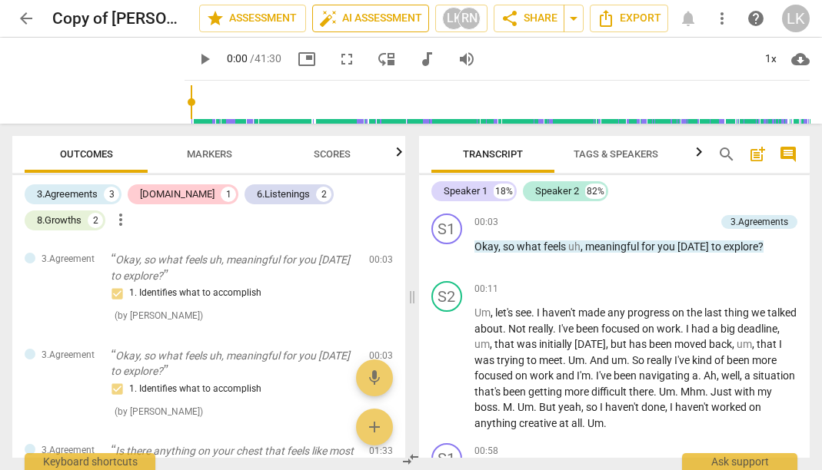
click at [381, 22] on span "auto_fix_high AI Assessment" at bounding box center [370, 18] width 103 height 18
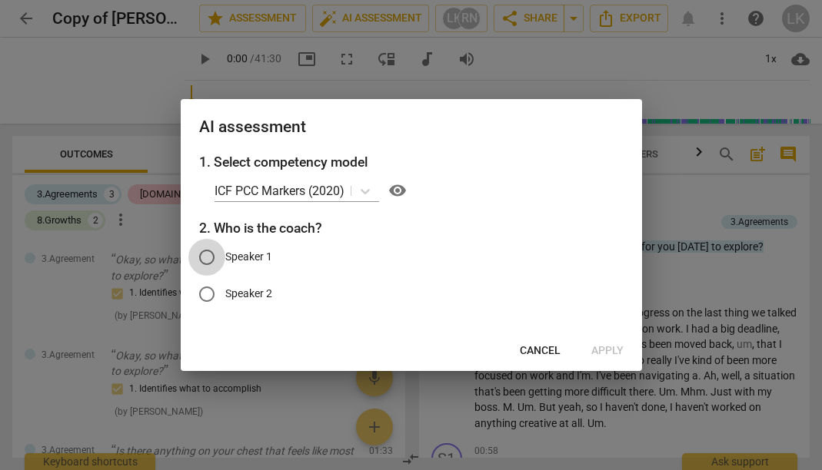
click at [208, 254] on input "Speaker 1" at bounding box center [206, 257] width 37 height 37
radio input "true"
click at [594, 345] on span "Apply" at bounding box center [607, 351] width 32 height 15
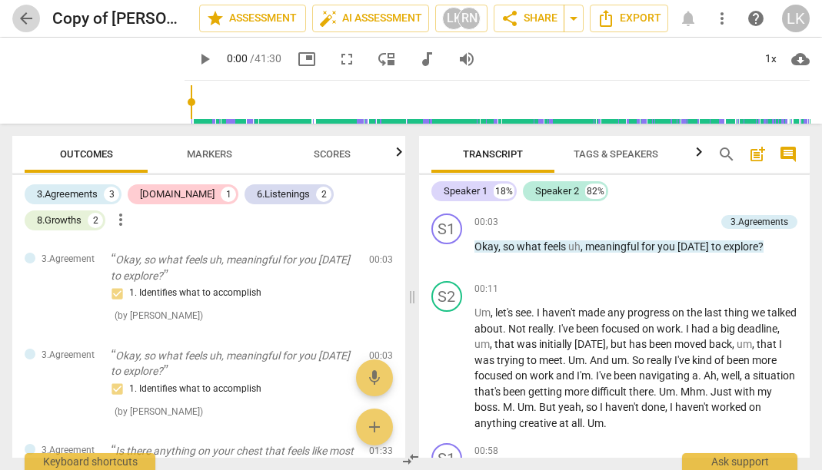
click at [26, 16] on span "arrow_back" at bounding box center [26, 18] width 18 height 18
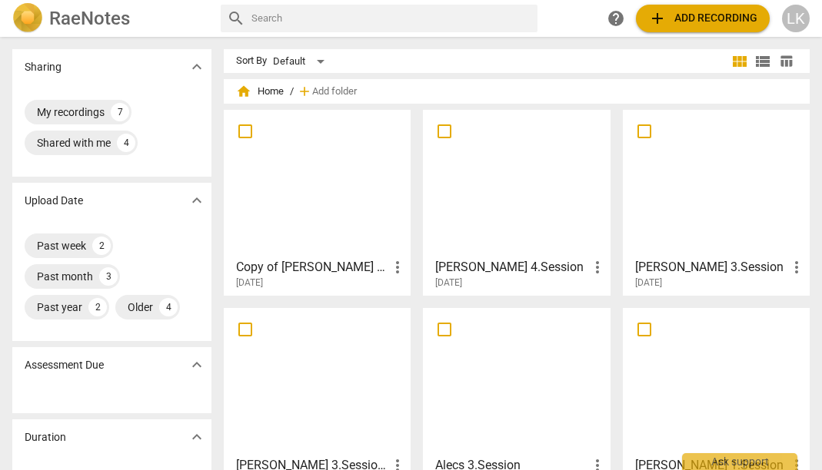
click at [525, 173] on div at bounding box center [516, 183] width 176 height 136
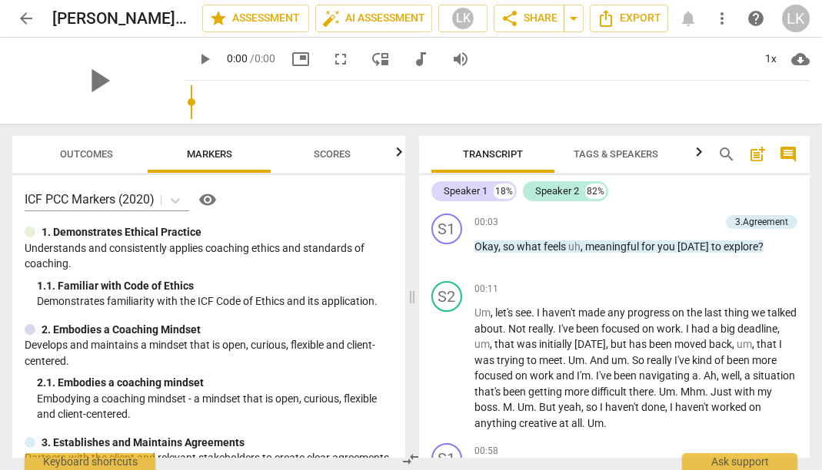
click at [340, 154] on span "Scores" at bounding box center [332, 154] width 37 height 12
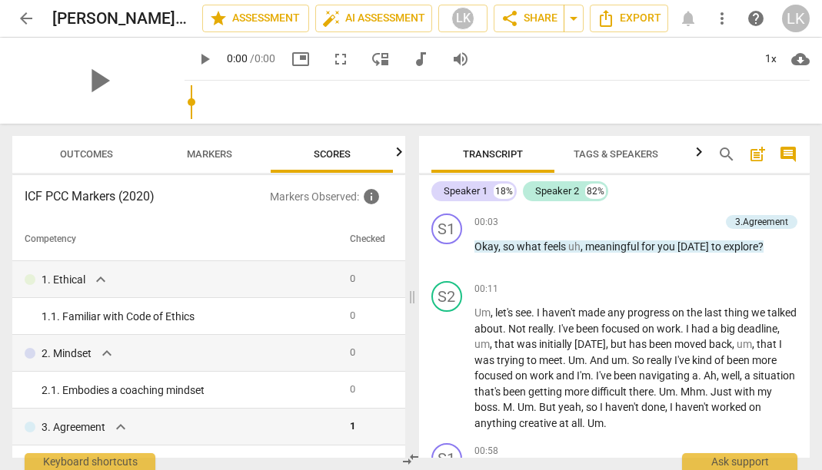
scroll to position [0, 1]
click at [393, 151] on div at bounding box center [399, 152] width 12 height 32
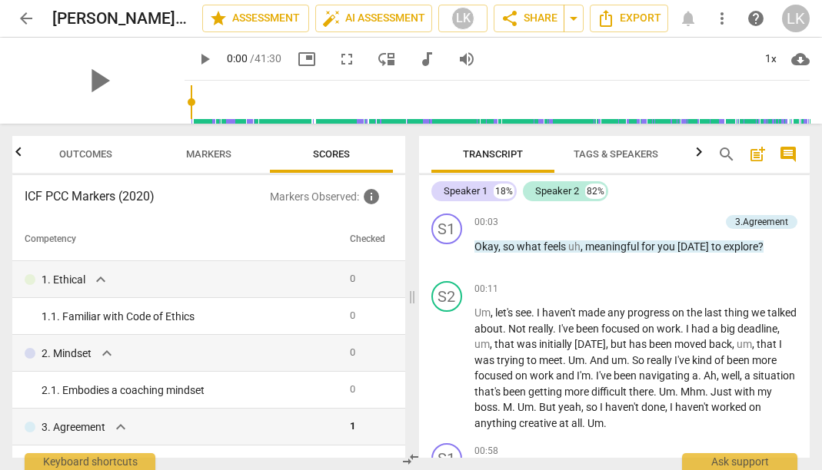
click at [18, 151] on icon "button" at bounding box center [18, 152] width 18 height 18
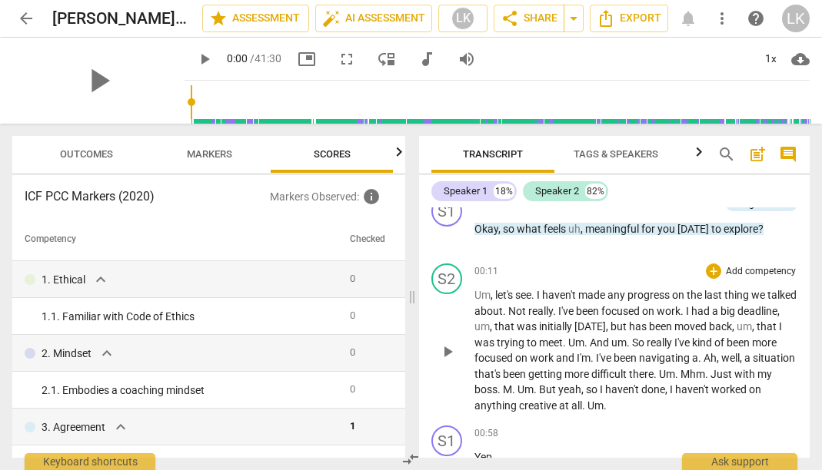
scroll to position [28, 0]
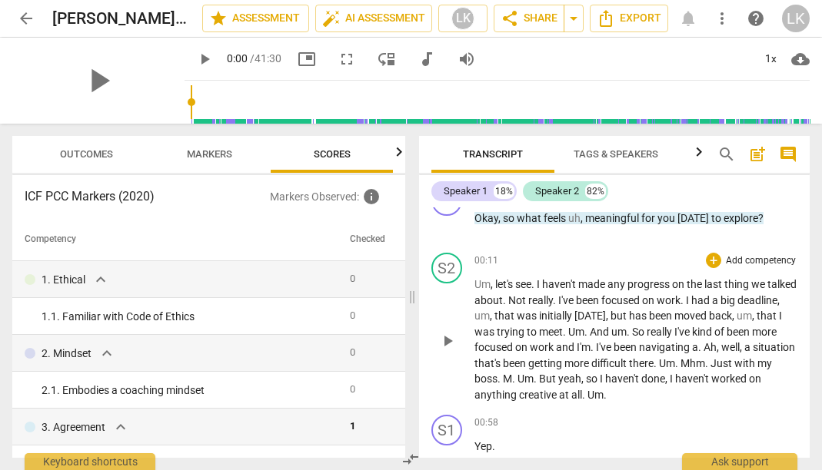
click at [431, 345] on div "S2 play_arrow pause" at bounding box center [452, 328] width 43 height 150
click at [449, 340] on span "play_arrow" at bounding box center [447, 341] width 18 height 18
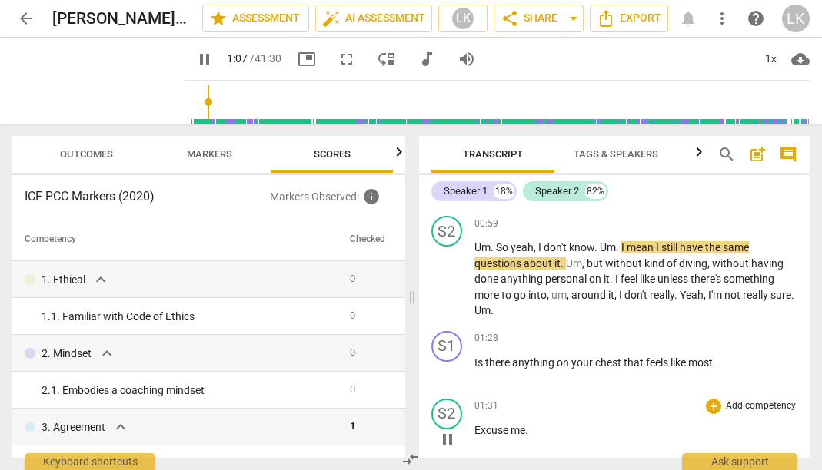
scroll to position [295, 0]
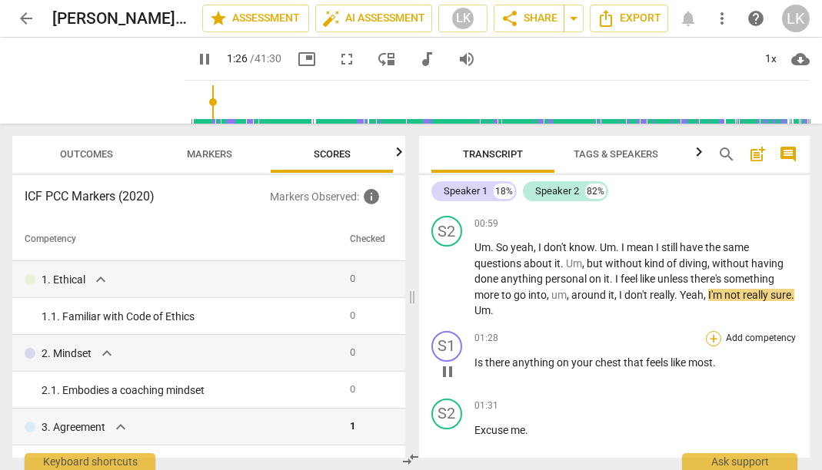
click at [715, 331] on div "+" at bounding box center [713, 338] width 15 height 15
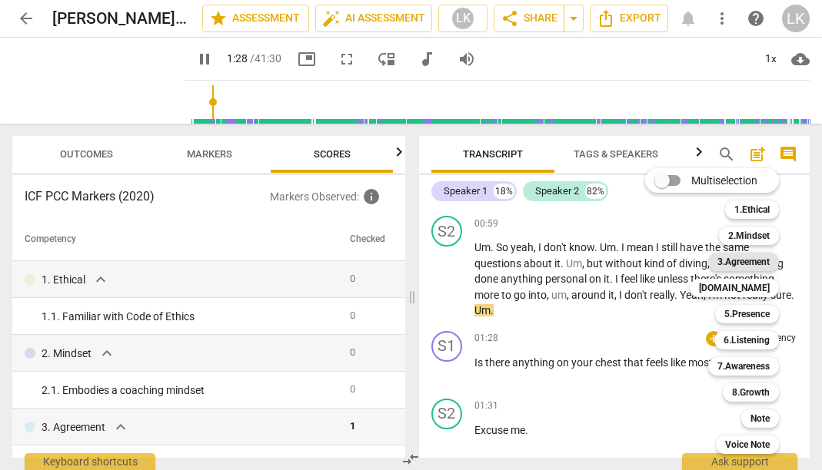
click at [747, 261] on b "3.Agreement" at bounding box center [743, 262] width 52 height 18
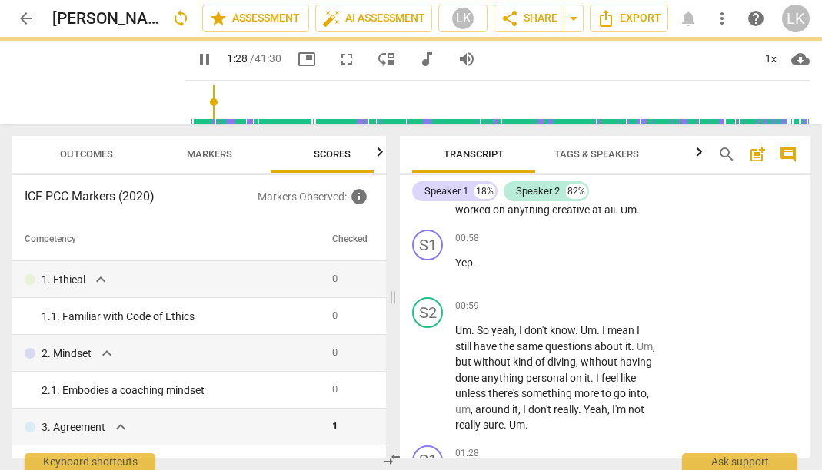
type input "88"
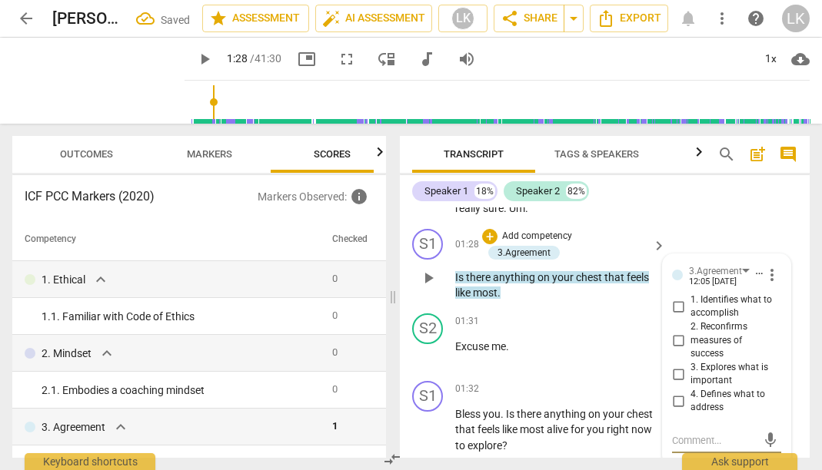
scroll to position [510, 0]
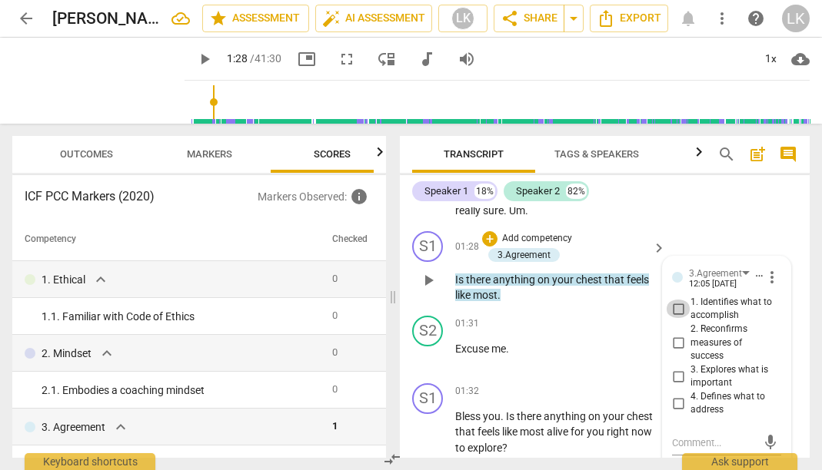
click at [676, 303] on input "1. Identifies what to accomplish" at bounding box center [678, 309] width 25 height 18
checkbox input "true"
click at [420, 271] on span "play_arrow" at bounding box center [428, 280] width 18 height 18
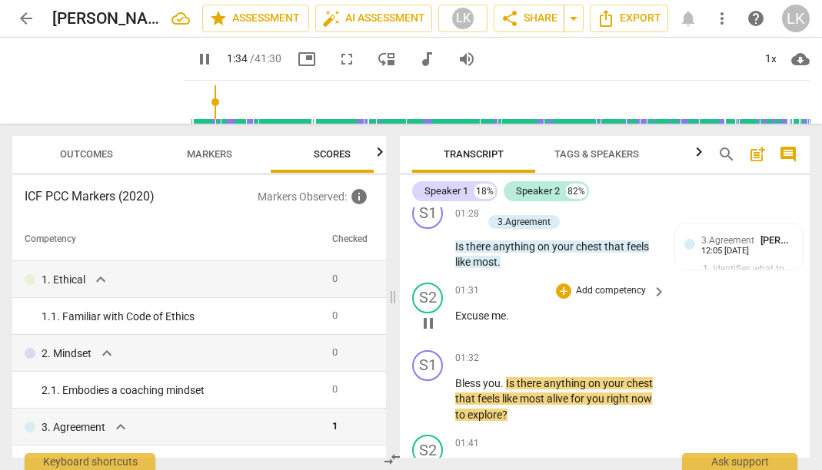
scroll to position [543, 0]
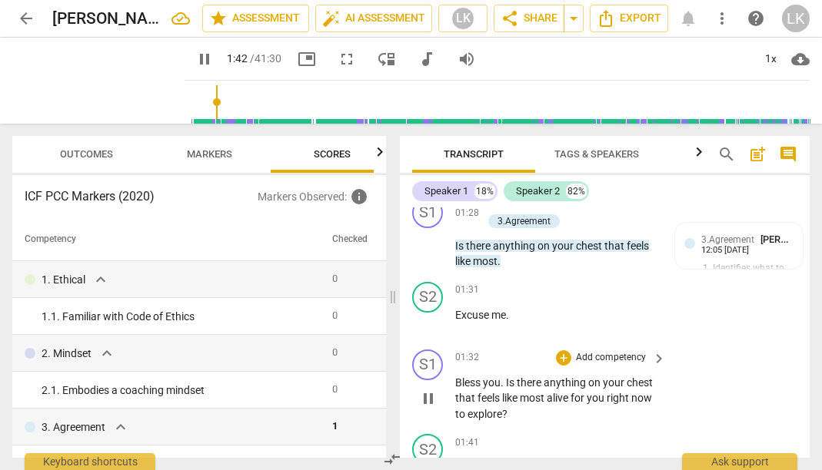
click at [424, 393] on span "pause" at bounding box center [428, 399] width 18 height 18
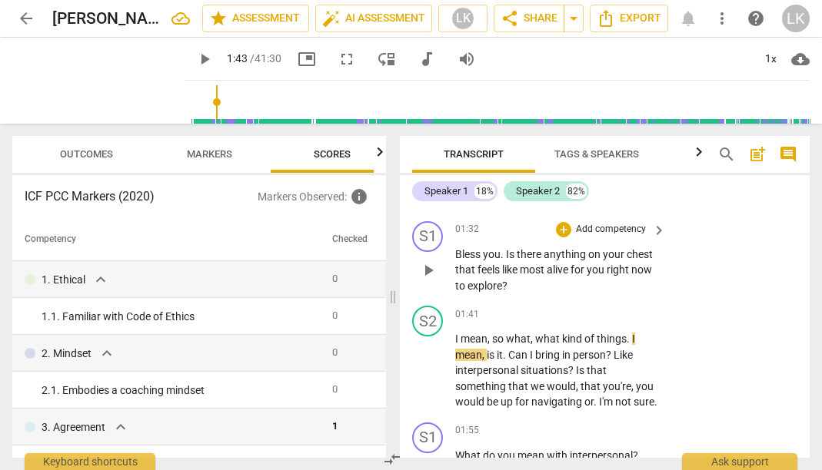
scroll to position [681, 0]
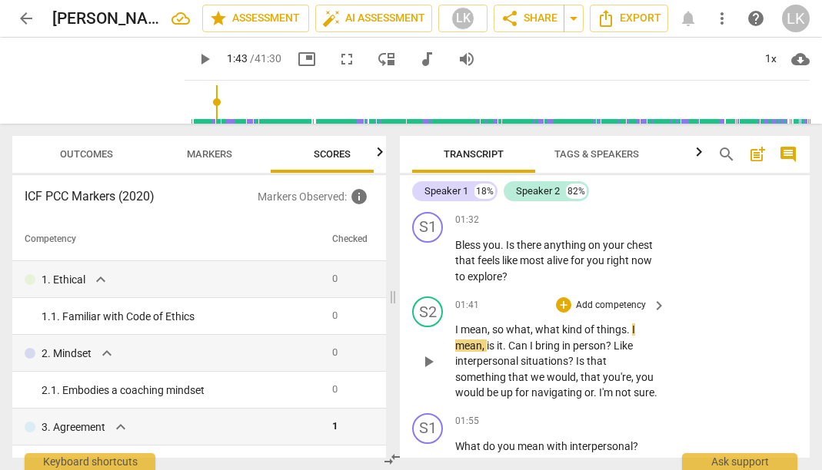
click at [424, 354] on span "play_arrow" at bounding box center [428, 362] width 18 height 18
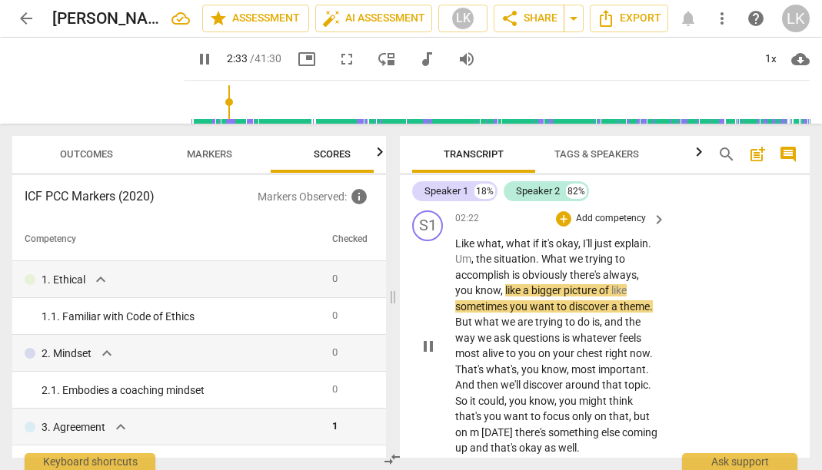
scroll to position [1230, 0]
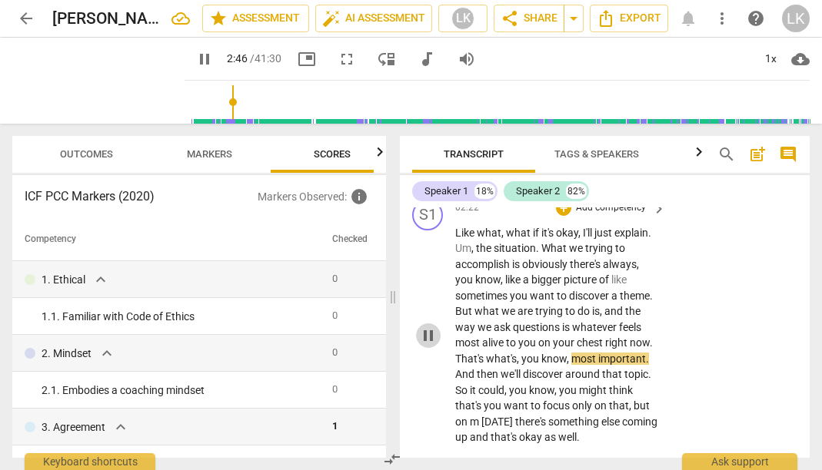
click at [426, 333] on span "pause" at bounding box center [428, 336] width 18 height 18
type input "167"
